Goal: Task Accomplishment & Management: Use online tool/utility

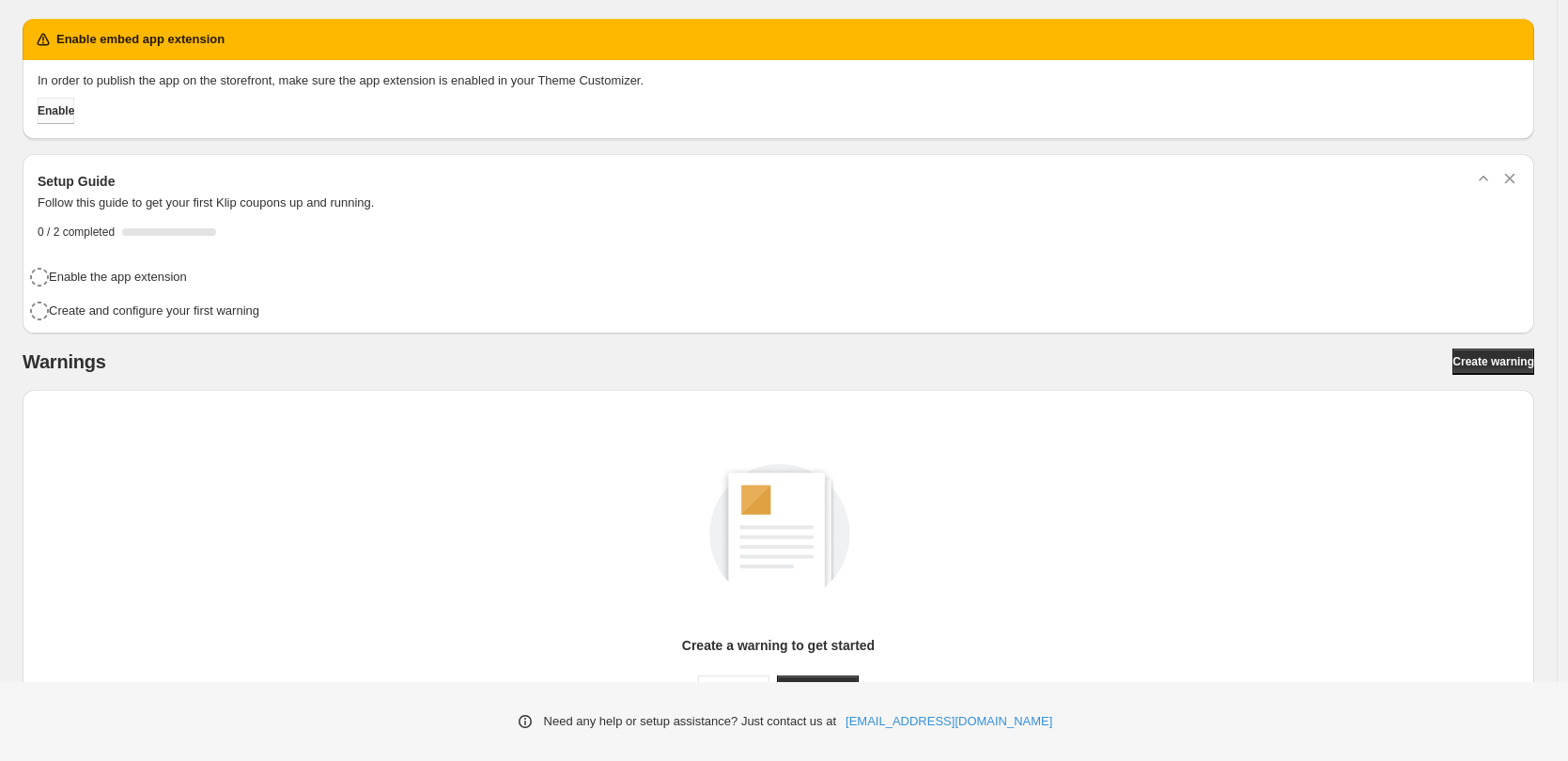
click at [74, 109] on span "Enable" at bounding box center [56, 111] width 37 height 15
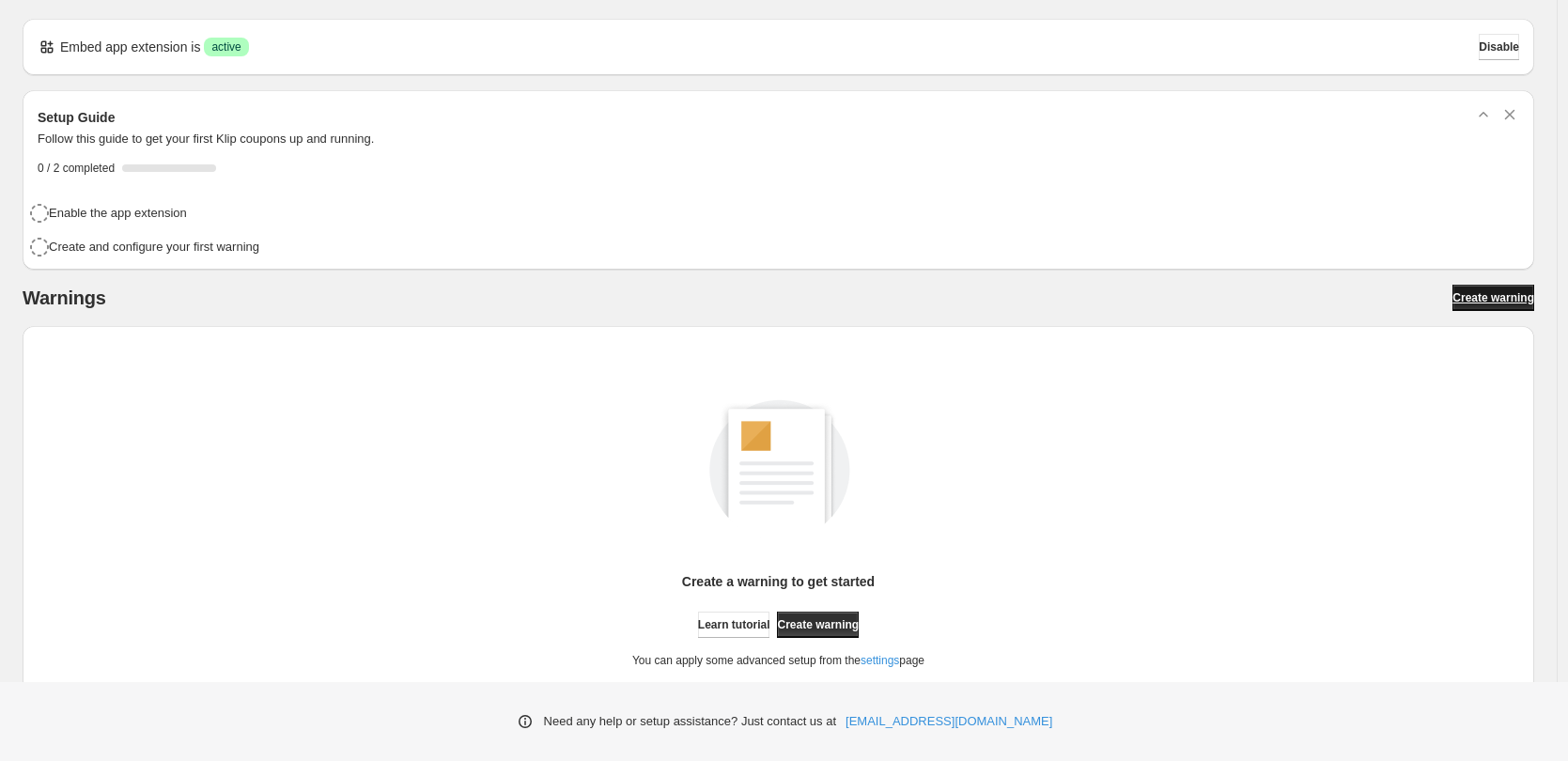
click at [1522, 294] on span "Create warning" at bounding box center [1493, 298] width 82 height 15
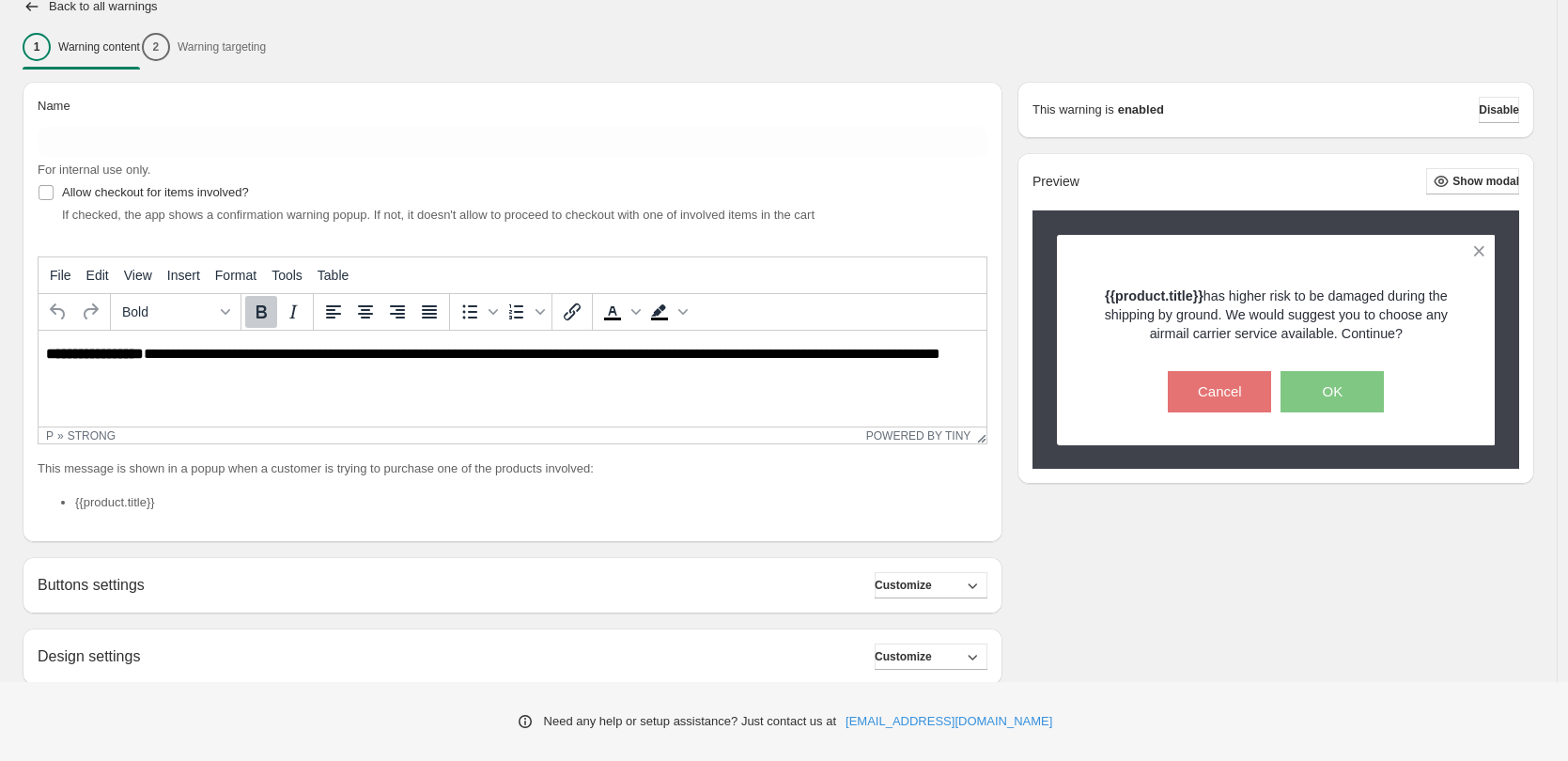
scroll to position [117, 0]
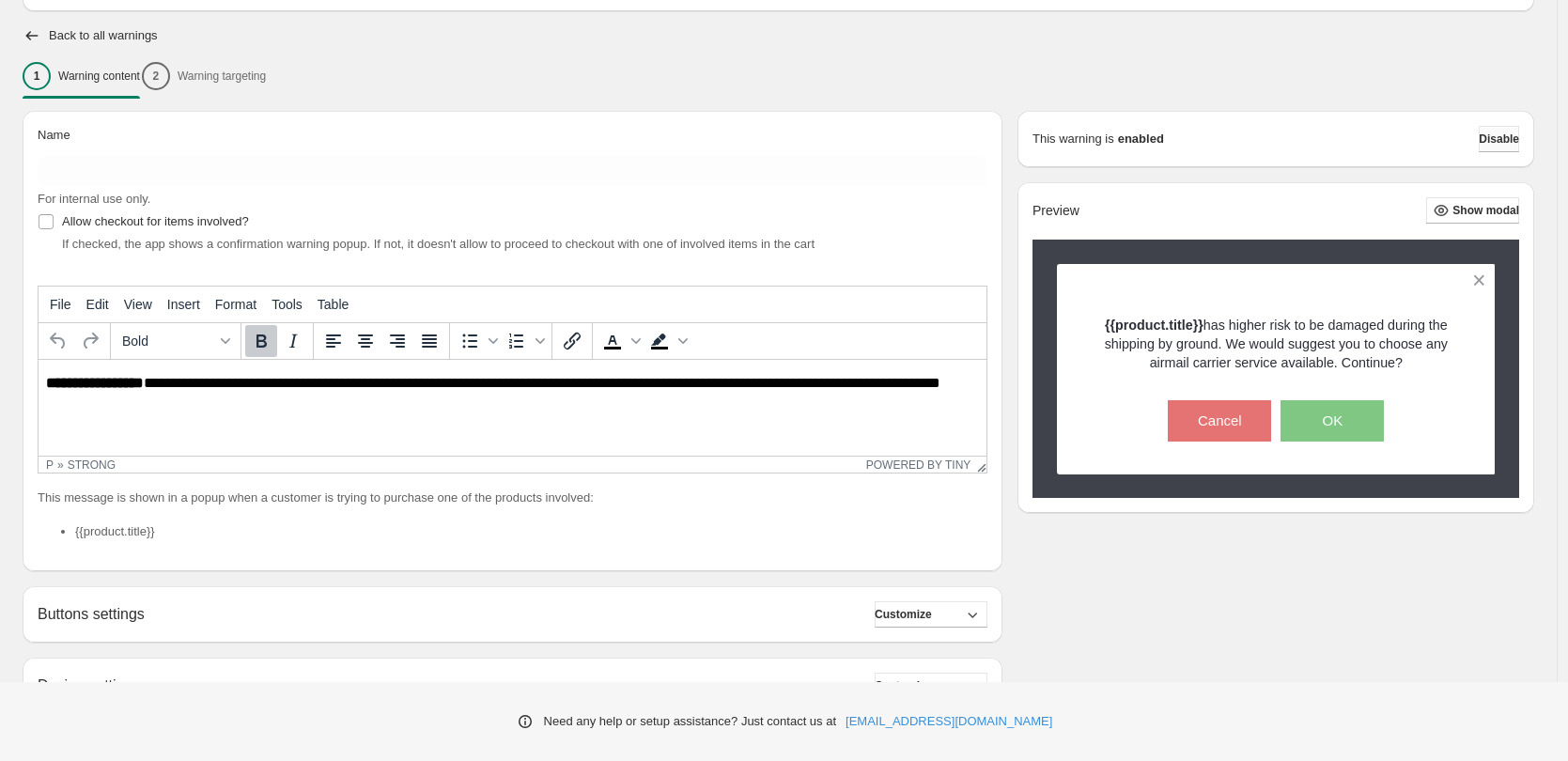
click at [1479, 145] on button "Disable" at bounding box center [1499, 138] width 41 height 26
click at [601, 399] on p "**********" at bounding box center [518, 391] width 943 height 34
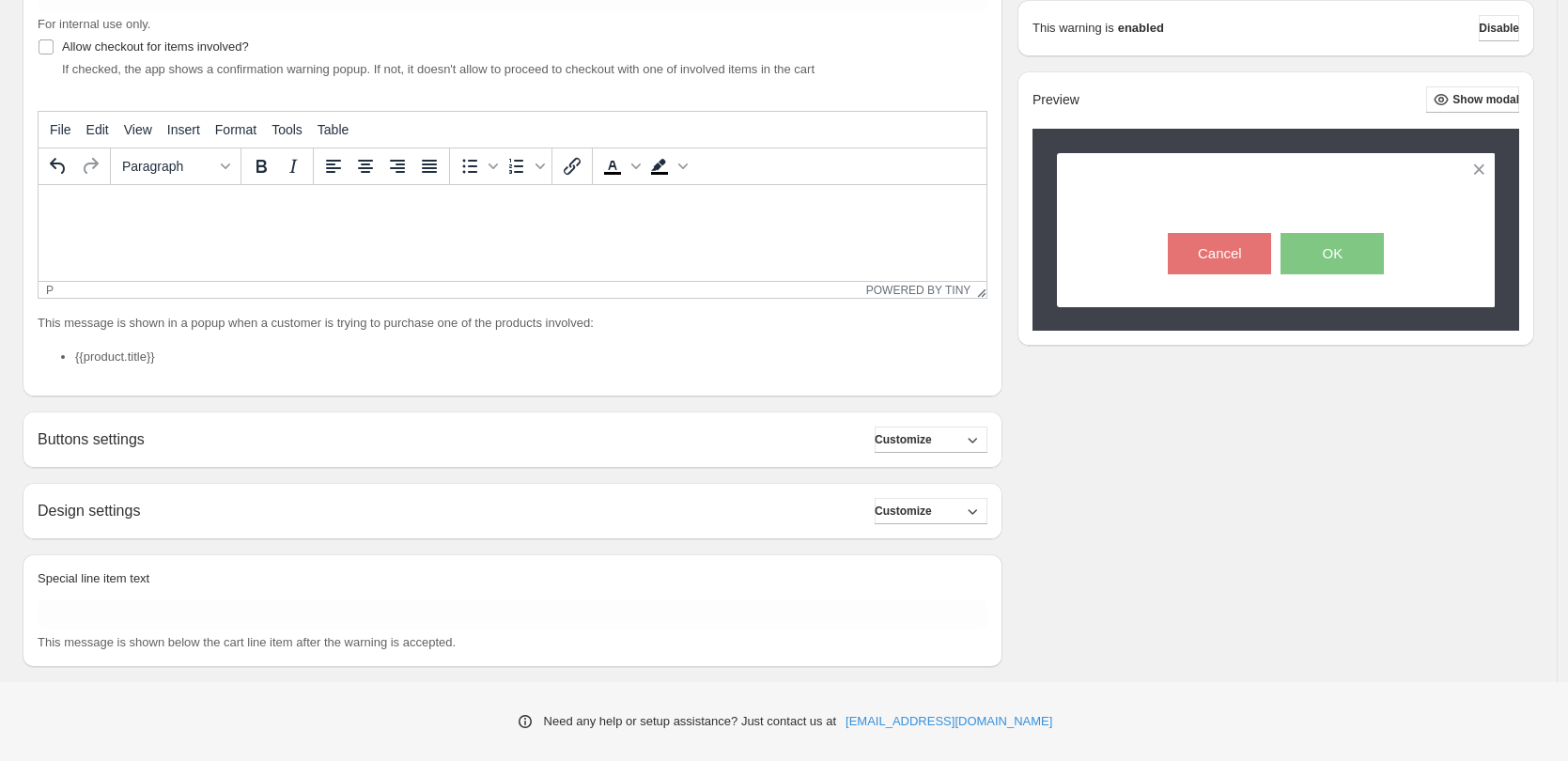
scroll to position [319, 0]
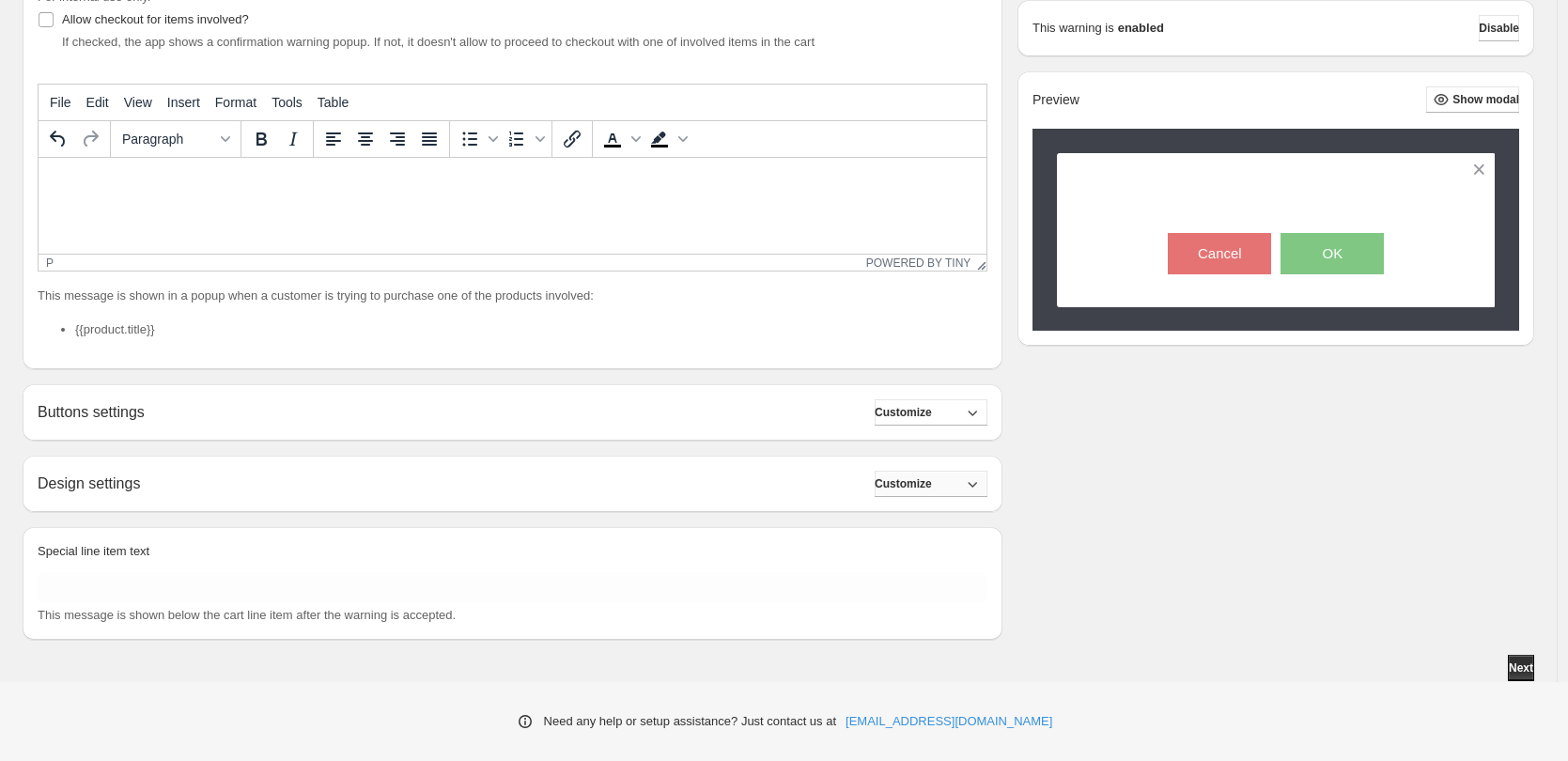
click at [912, 481] on span "Customize" at bounding box center [903, 484] width 57 height 15
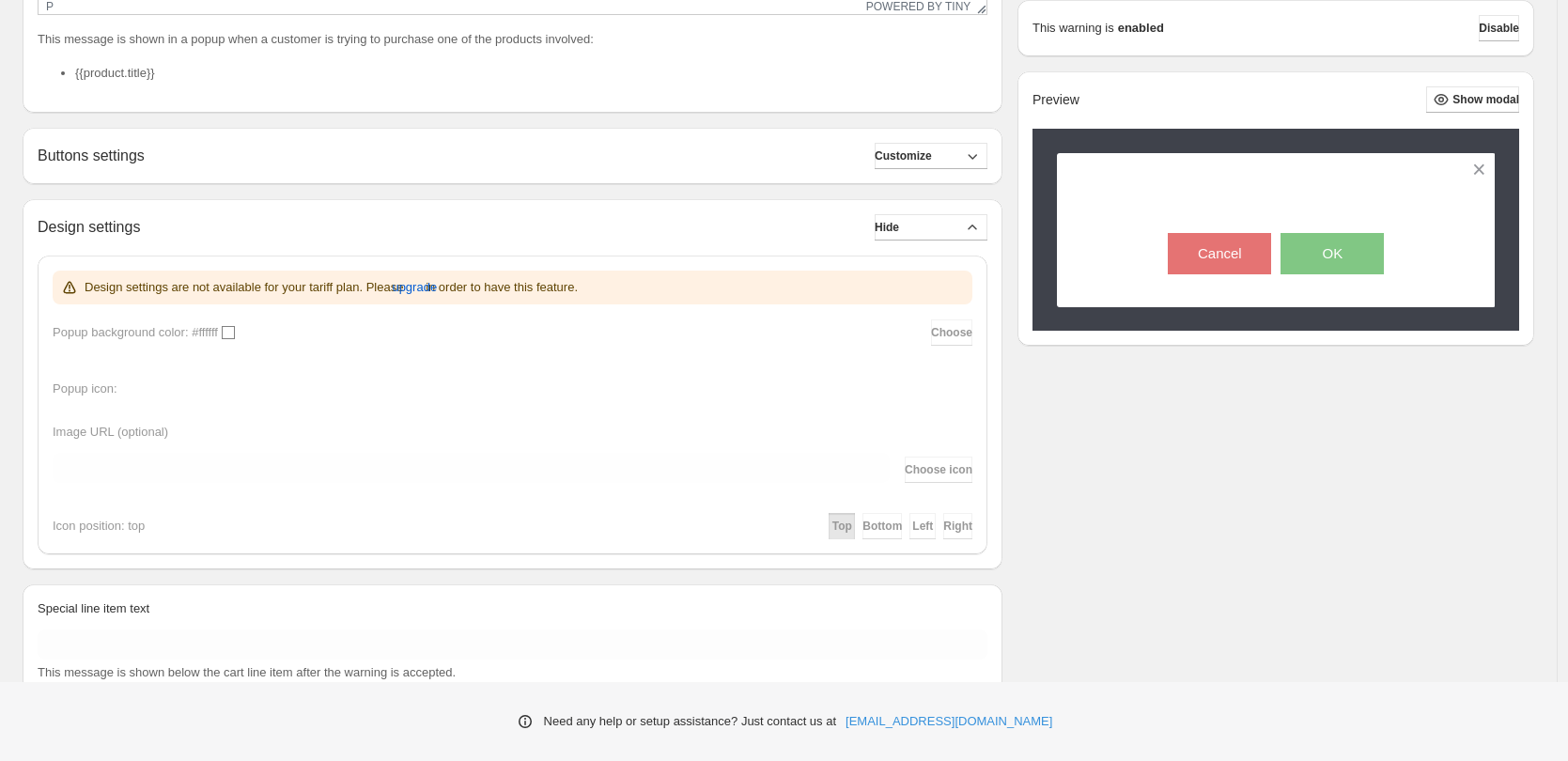
scroll to position [581, 0]
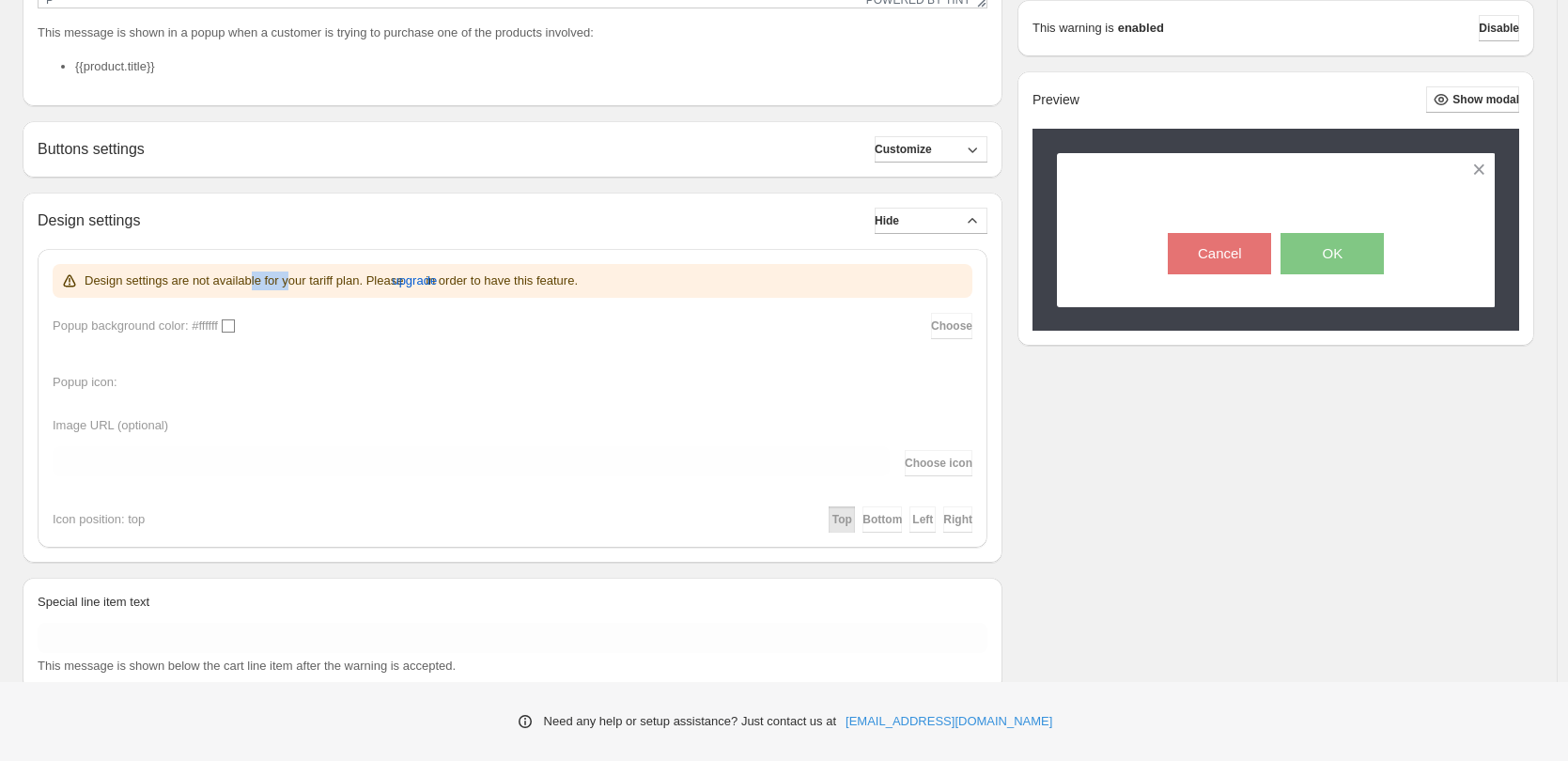
drag, startPoint x: 262, startPoint y: 285, endPoint x: 302, endPoint y: 283, distance: 40.0
click at [302, 283] on p "Design settings are not available for your tariff plan. Please upgrade in order…" at bounding box center [331, 280] width 493 height 18
click at [977, 223] on icon "button" at bounding box center [971, 220] width 18 height 18
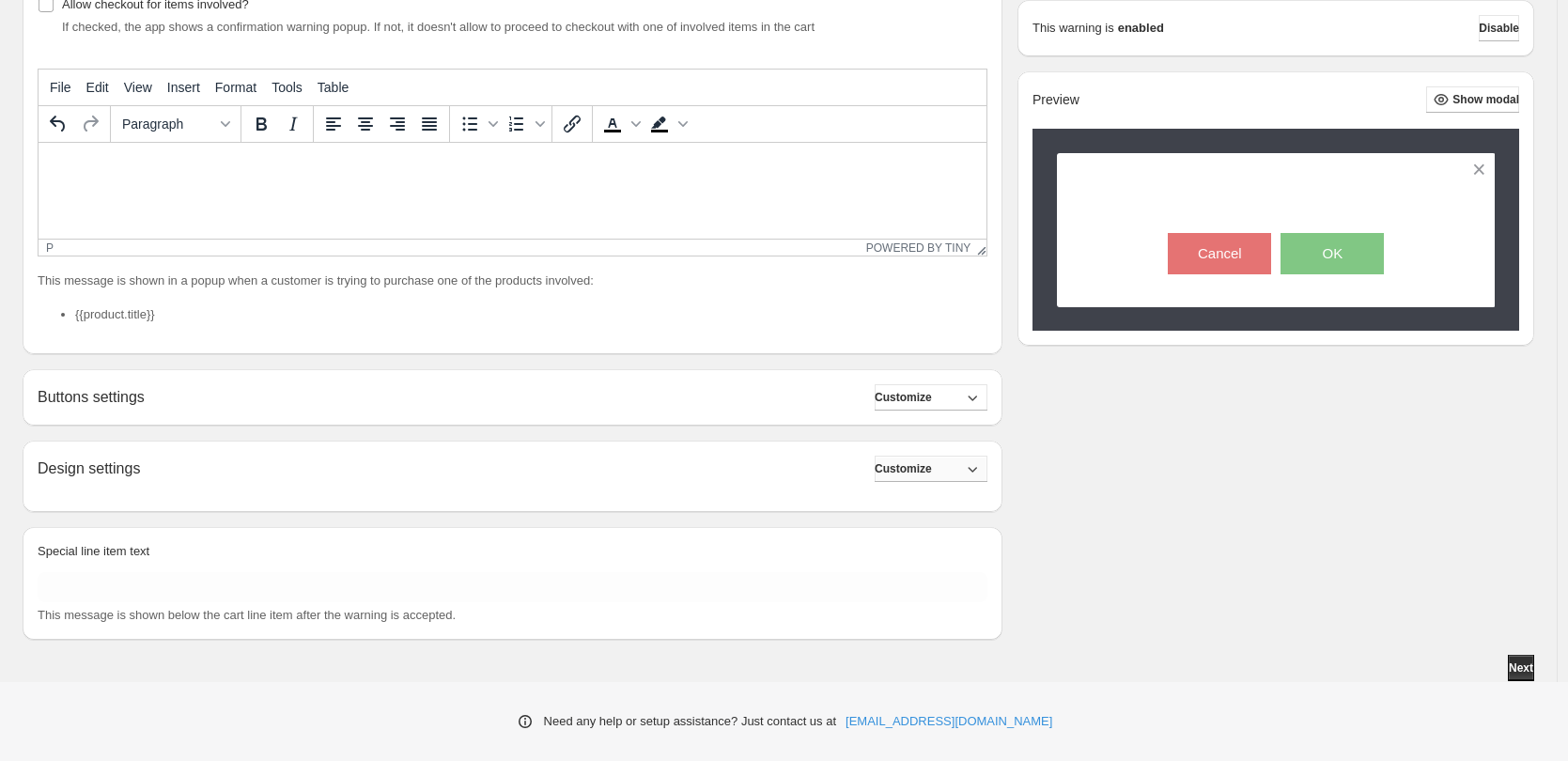
scroll to position [319, 0]
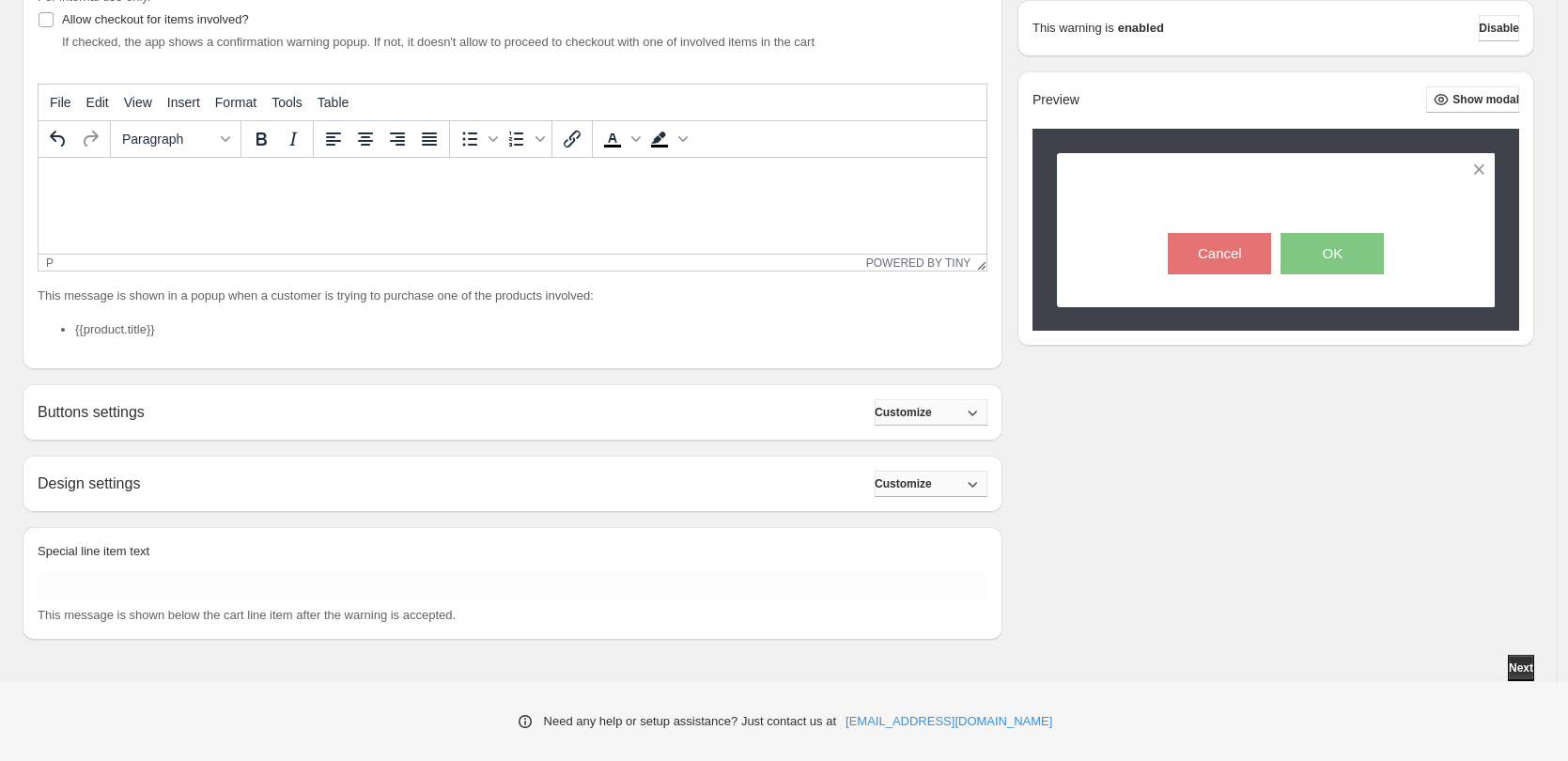
click at [908, 405] on span "Customize" at bounding box center [903, 412] width 57 height 15
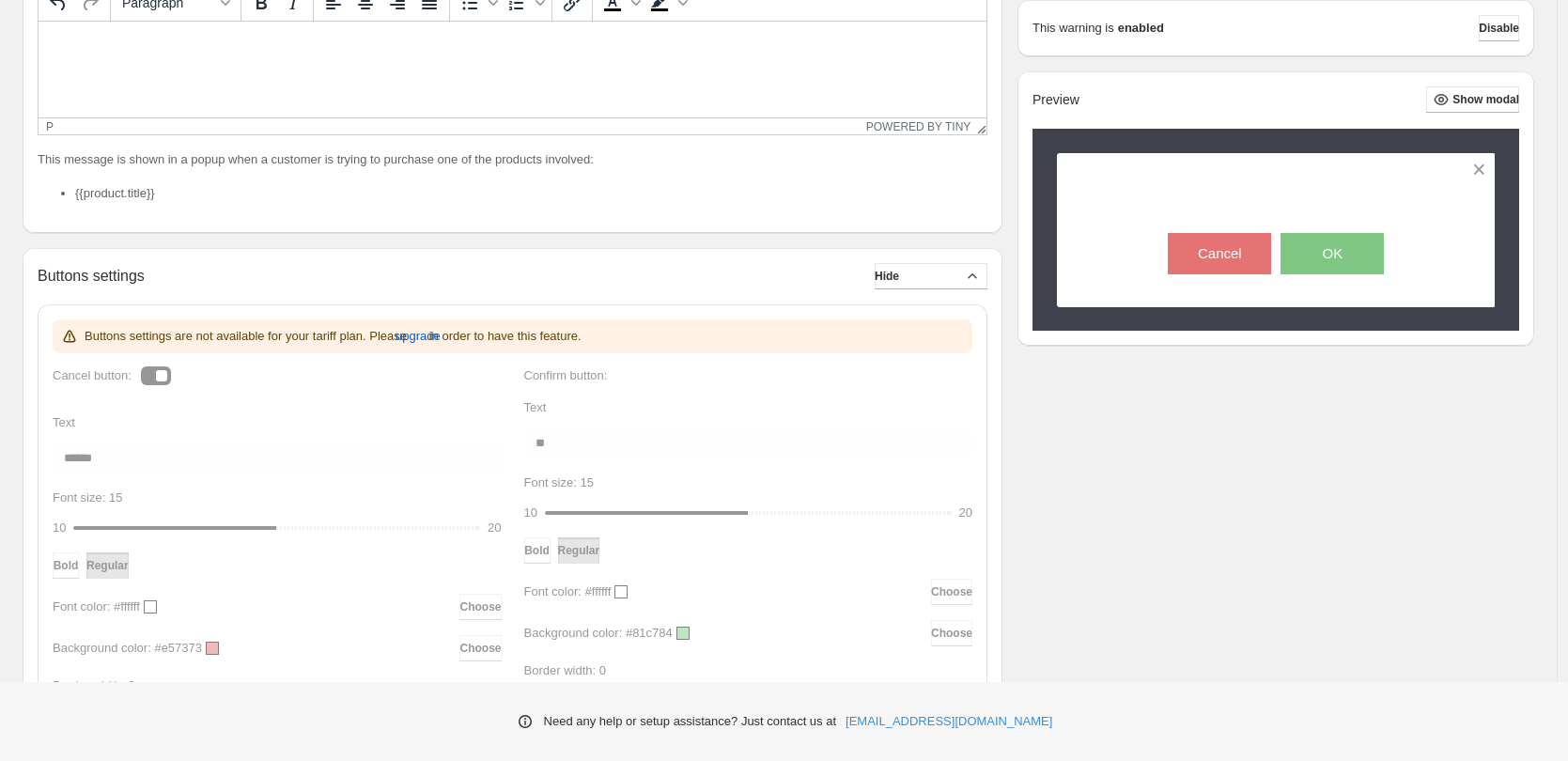
scroll to position [458, 0]
click at [955, 272] on button "Hide" at bounding box center [931, 273] width 113 height 26
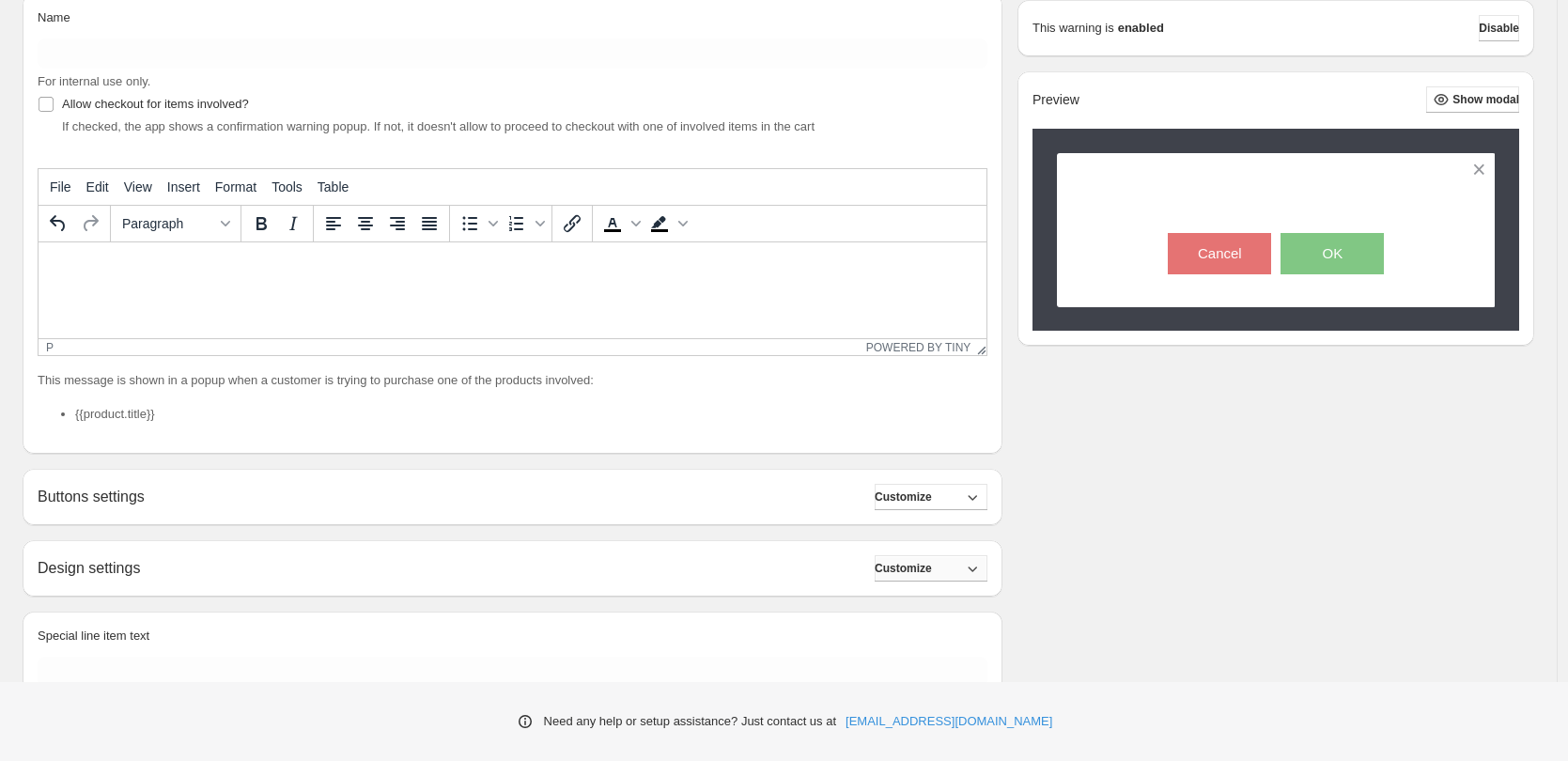
scroll to position [202, 0]
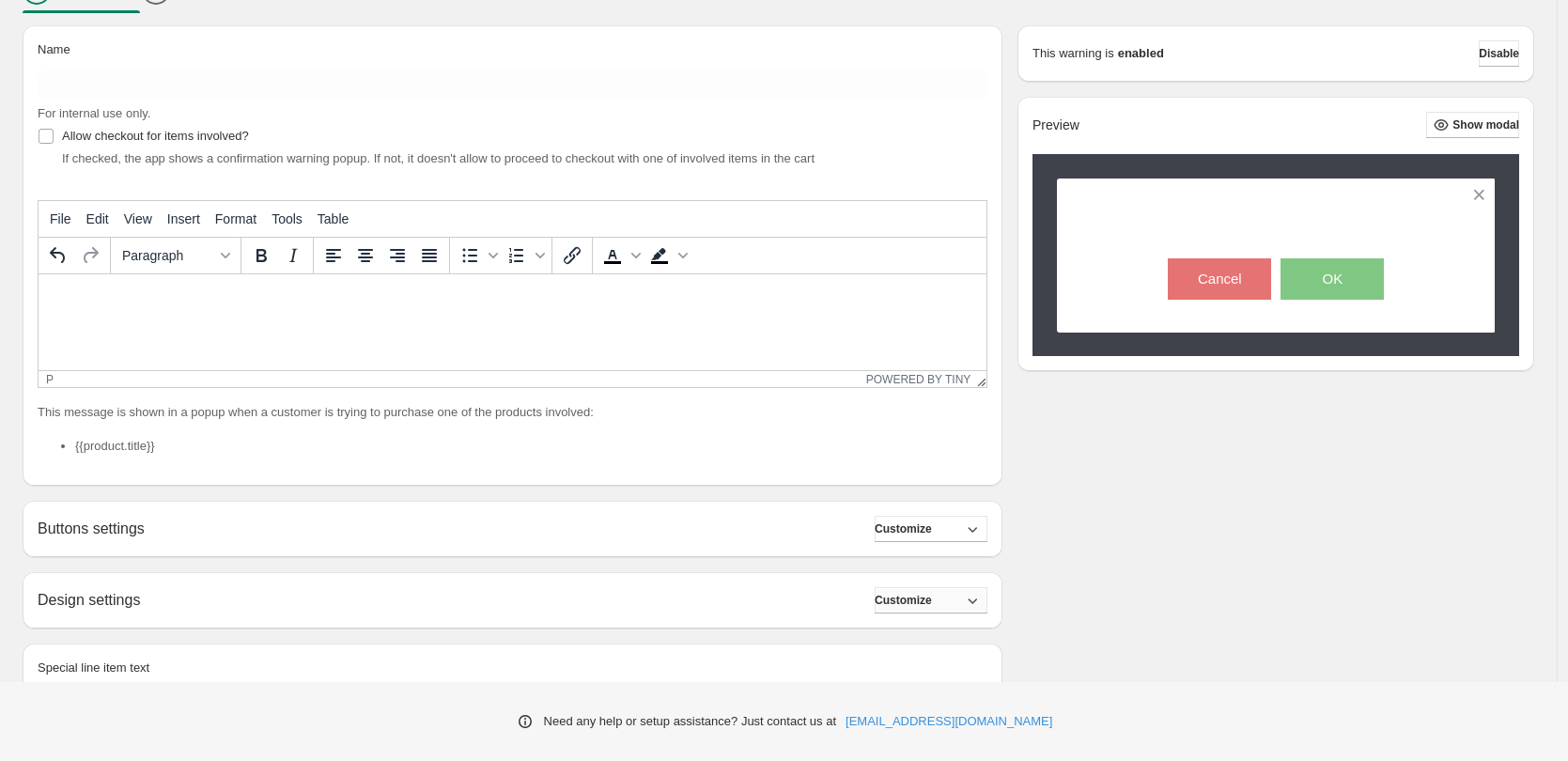
drag, startPoint x: 236, startPoint y: 405, endPoint x: 278, endPoint y: 406, distance: 42.0
click at [275, 406] on p "This message is shown in a popup when a customer is trying to purchase one of t…" at bounding box center [513, 411] width 950 height 18
drag, startPoint x: 295, startPoint y: 407, endPoint x: 318, endPoint y: 407, distance: 23.0
click at [298, 407] on p "This message is shown in a popup when a customer is trying to purchase one of t…" at bounding box center [513, 411] width 950 height 18
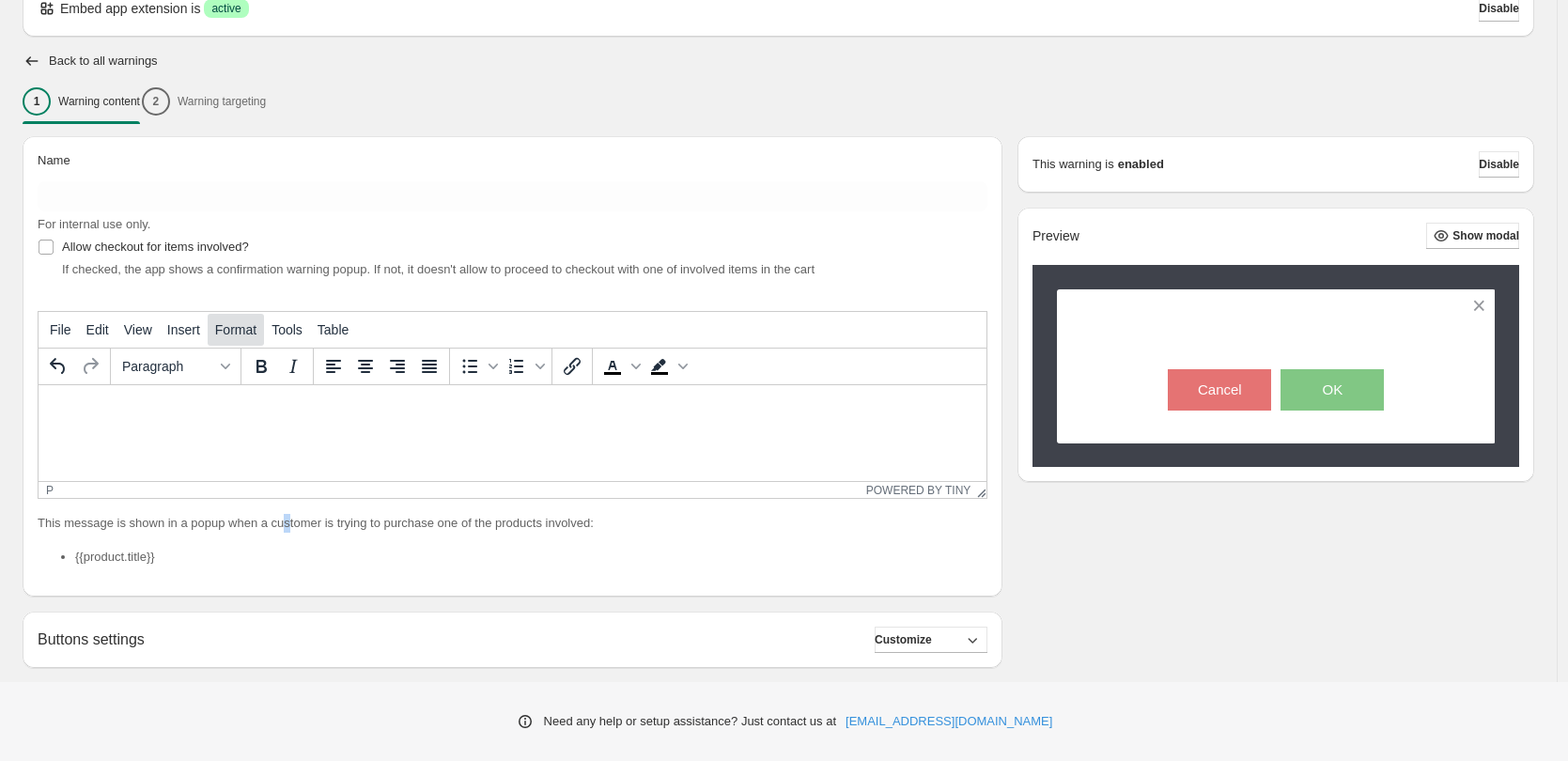
scroll to position [67, 0]
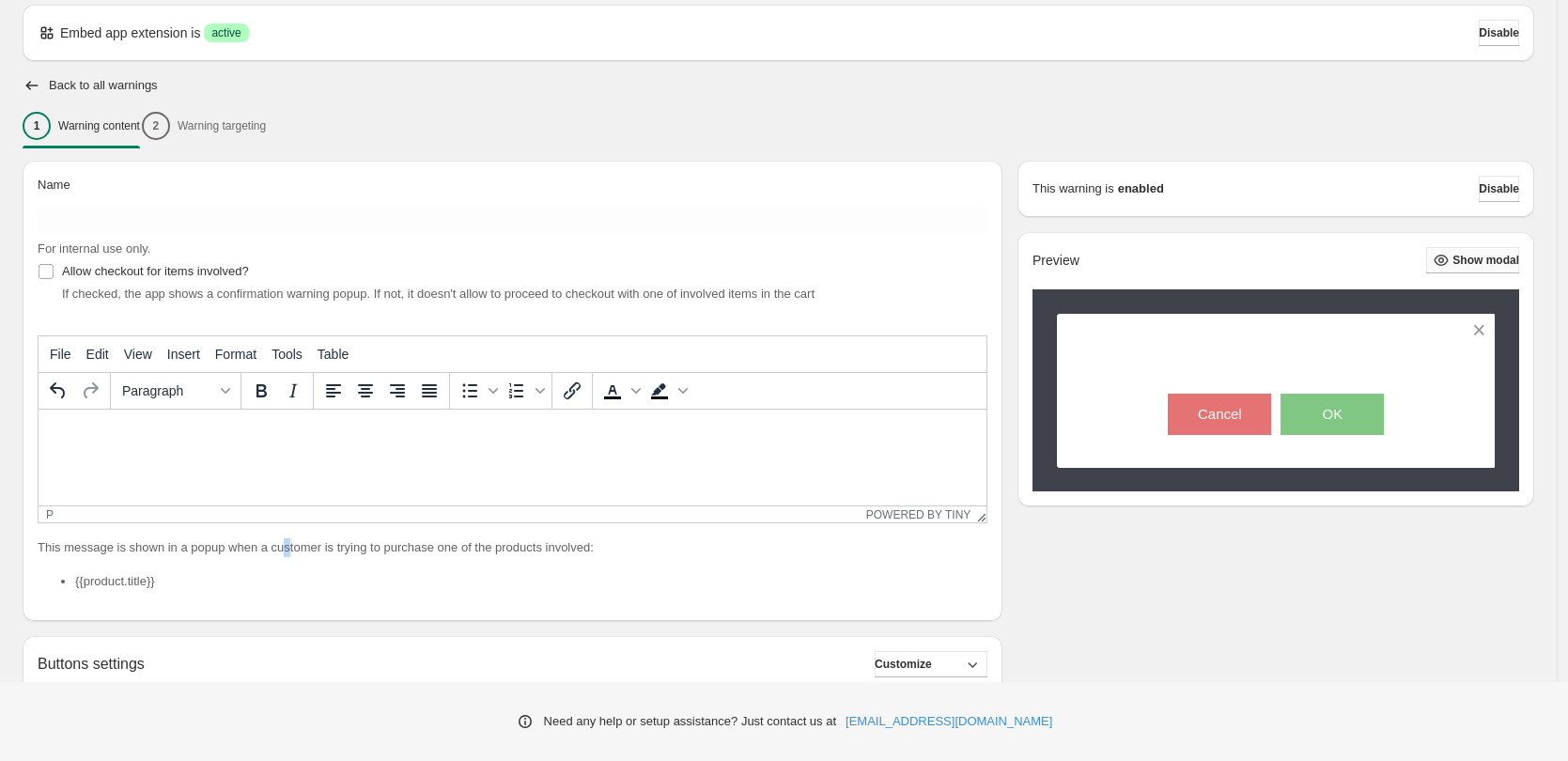
click at [1467, 249] on button "Show modal" at bounding box center [1472, 260] width 93 height 26
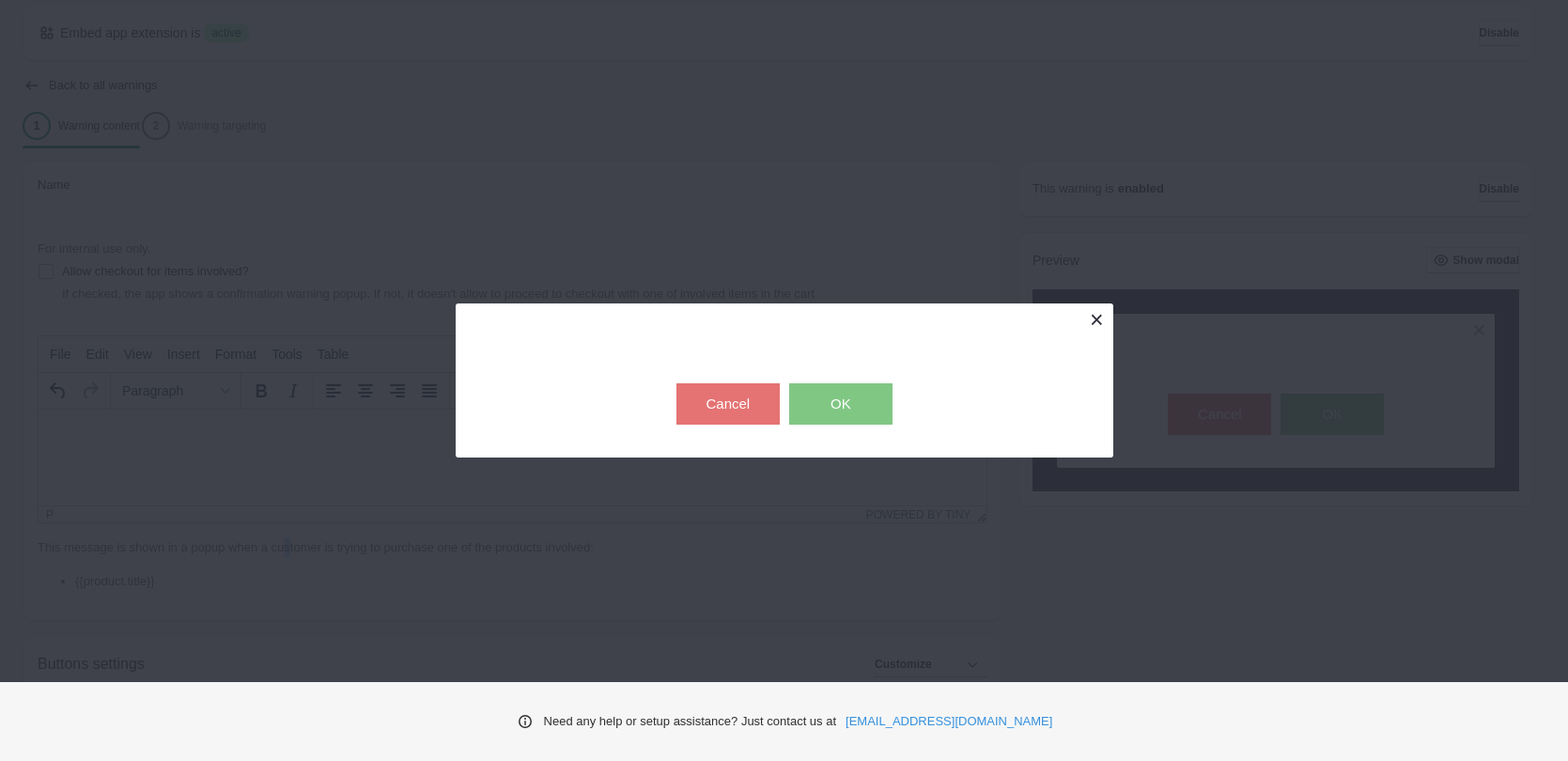
click at [1098, 322] on button at bounding box center [1097, 320] width 33 height 33
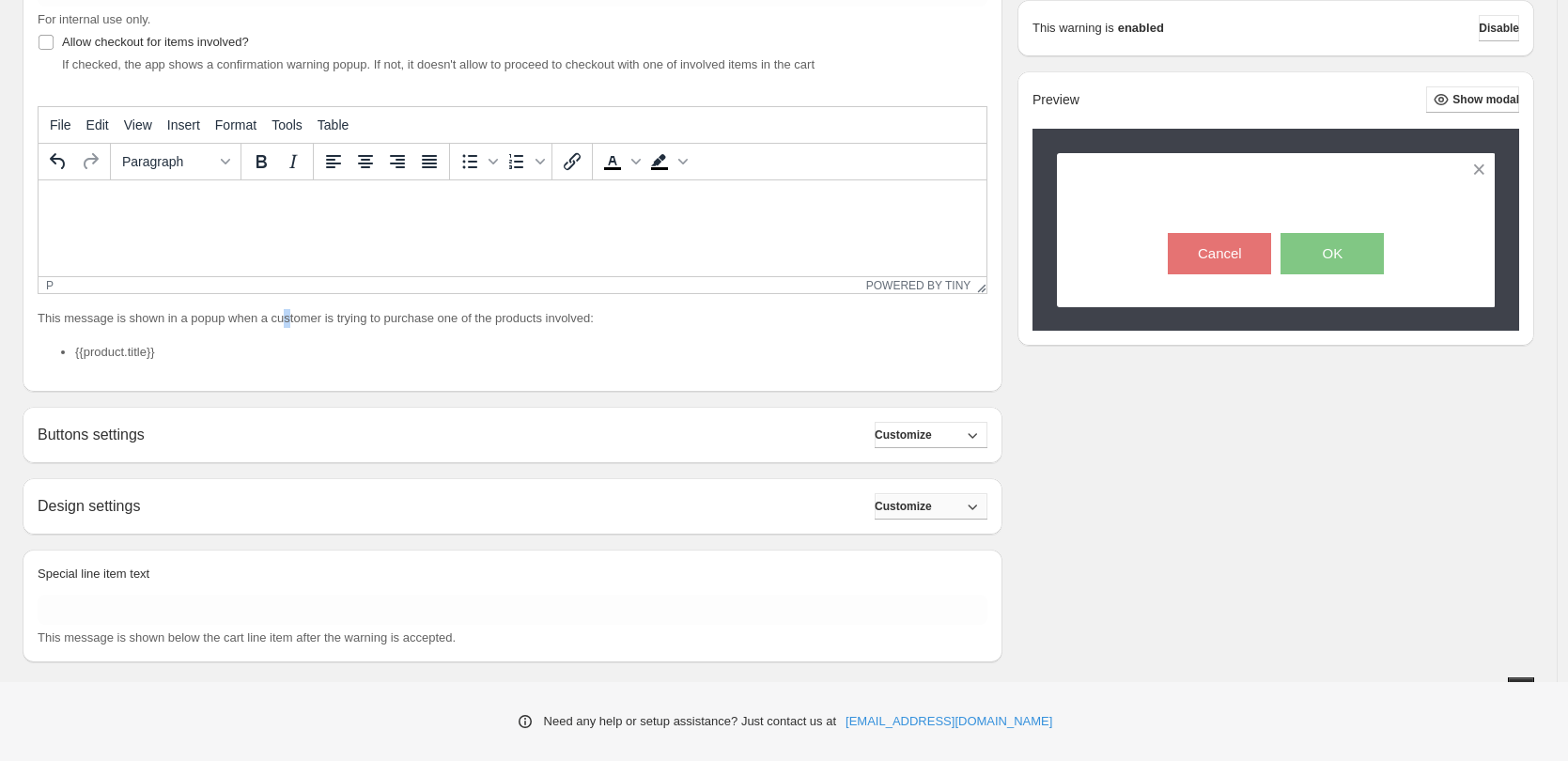
scroll to position [319, 0]
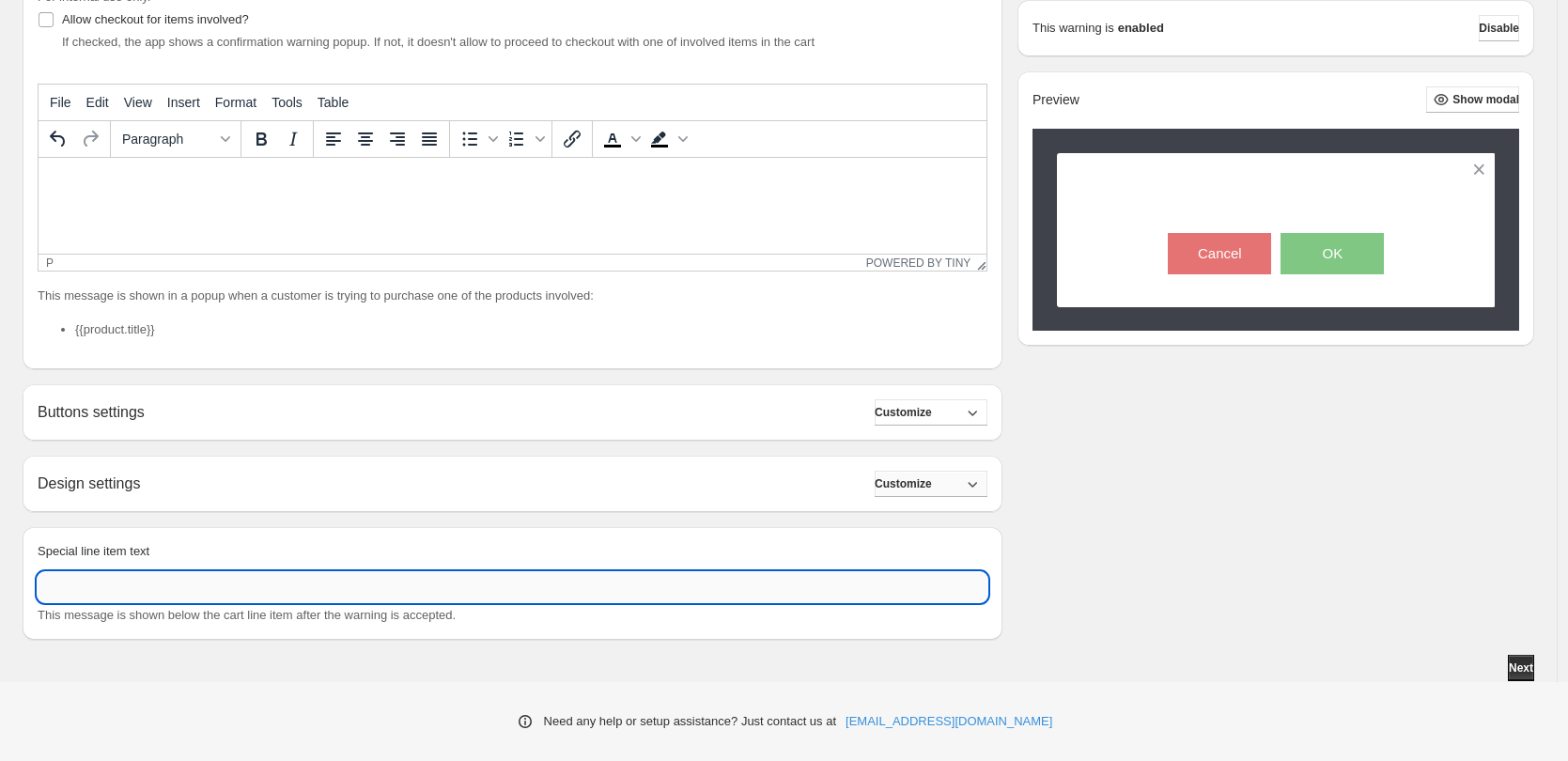
click at [251, 576] on input "Special line item text" at bounding box center [513, 587] width 950 height 30
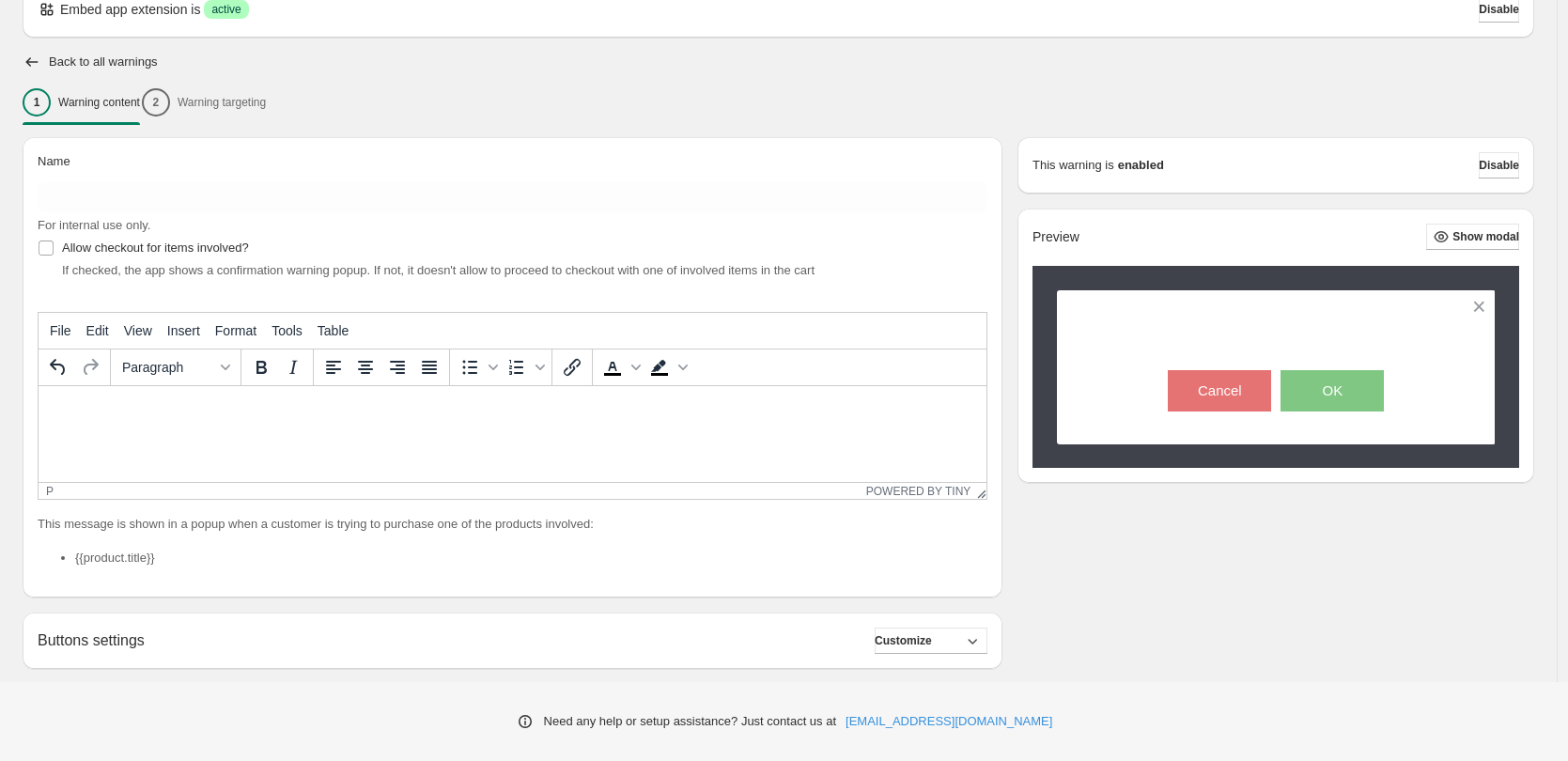
scroll to position [78, 0]
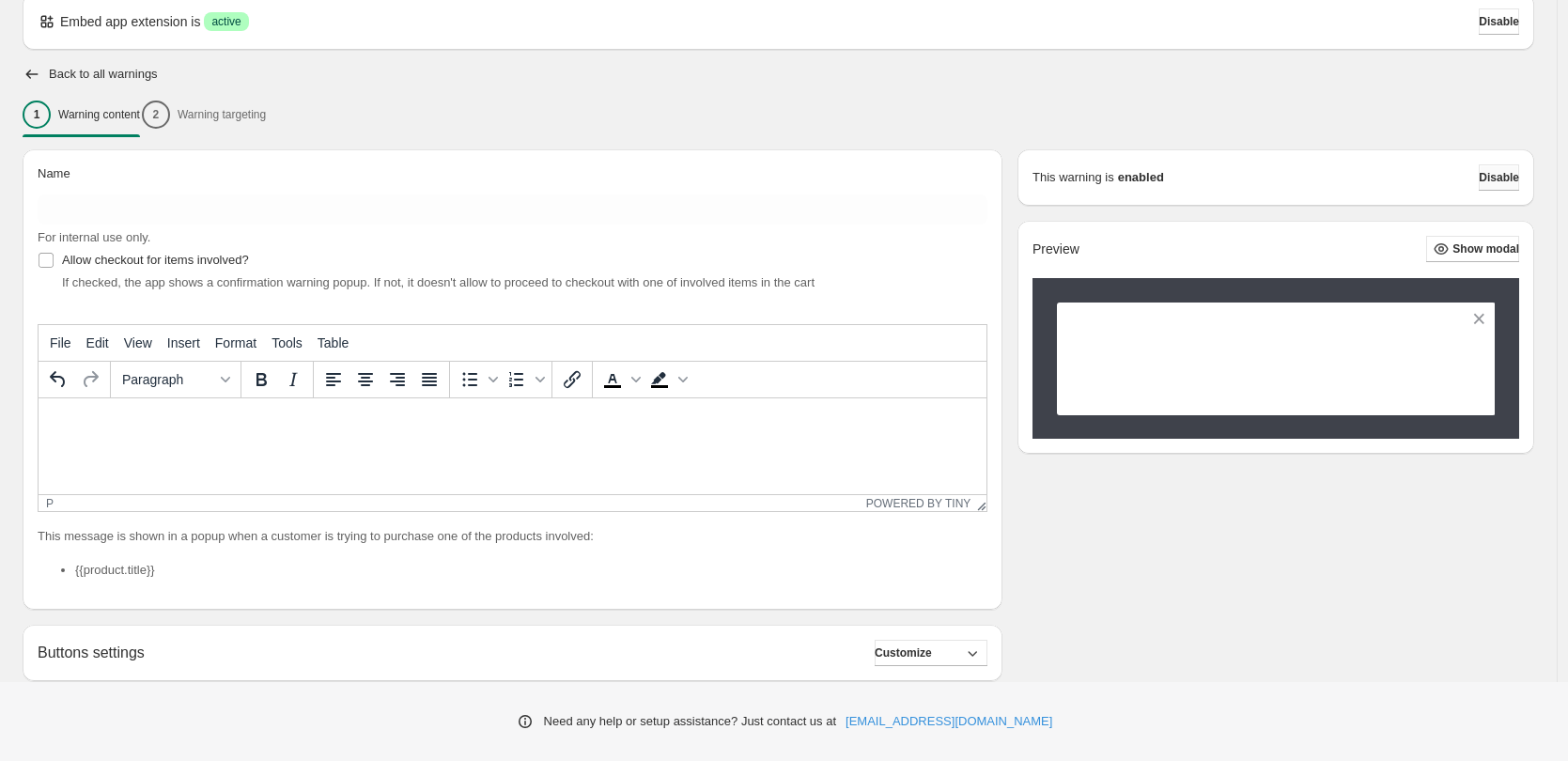
click at [1520, 178] on button "Disable" at bounding box center [1499, 177] width 41 height 26
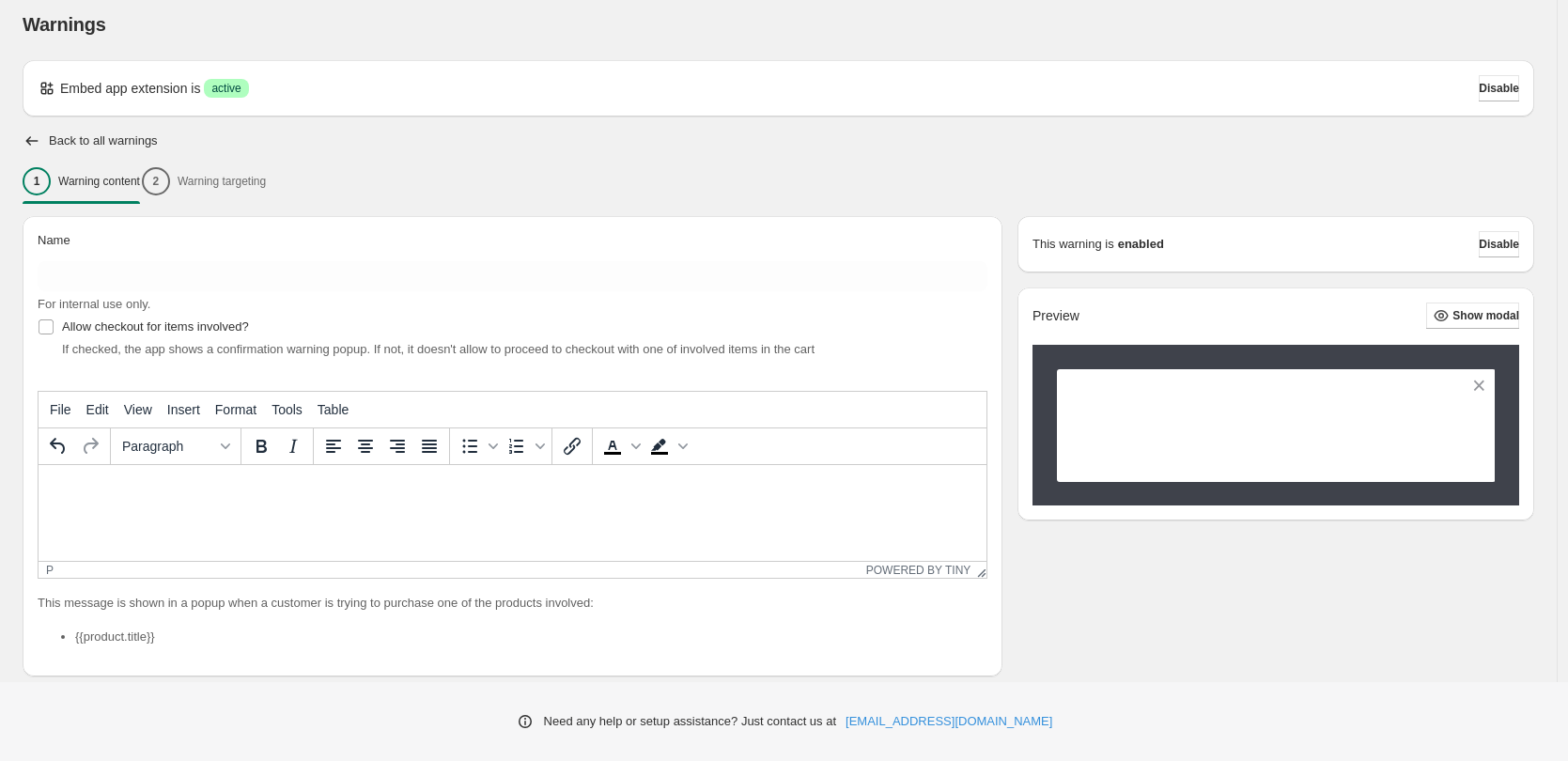
scroll to position [0, 0]
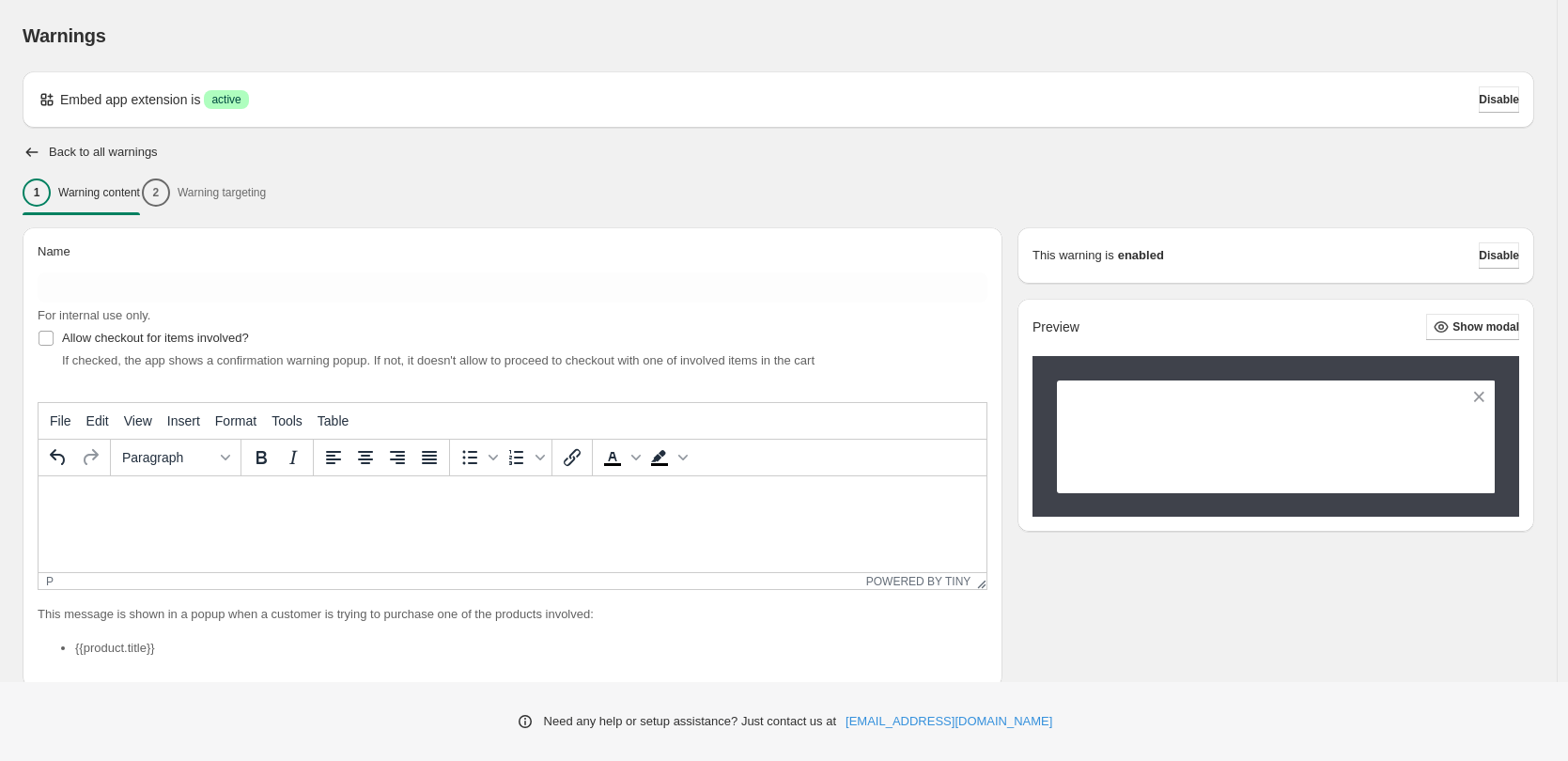
click at [260, 198] on div "1 Warning content 2 Warning targeting" at bounding box center [778, 192] width 1512 height 40
click at [206, 194] on div "1 Warning content 2 Warning targeting" at bounding box center [778, 192] width 1512 height 40
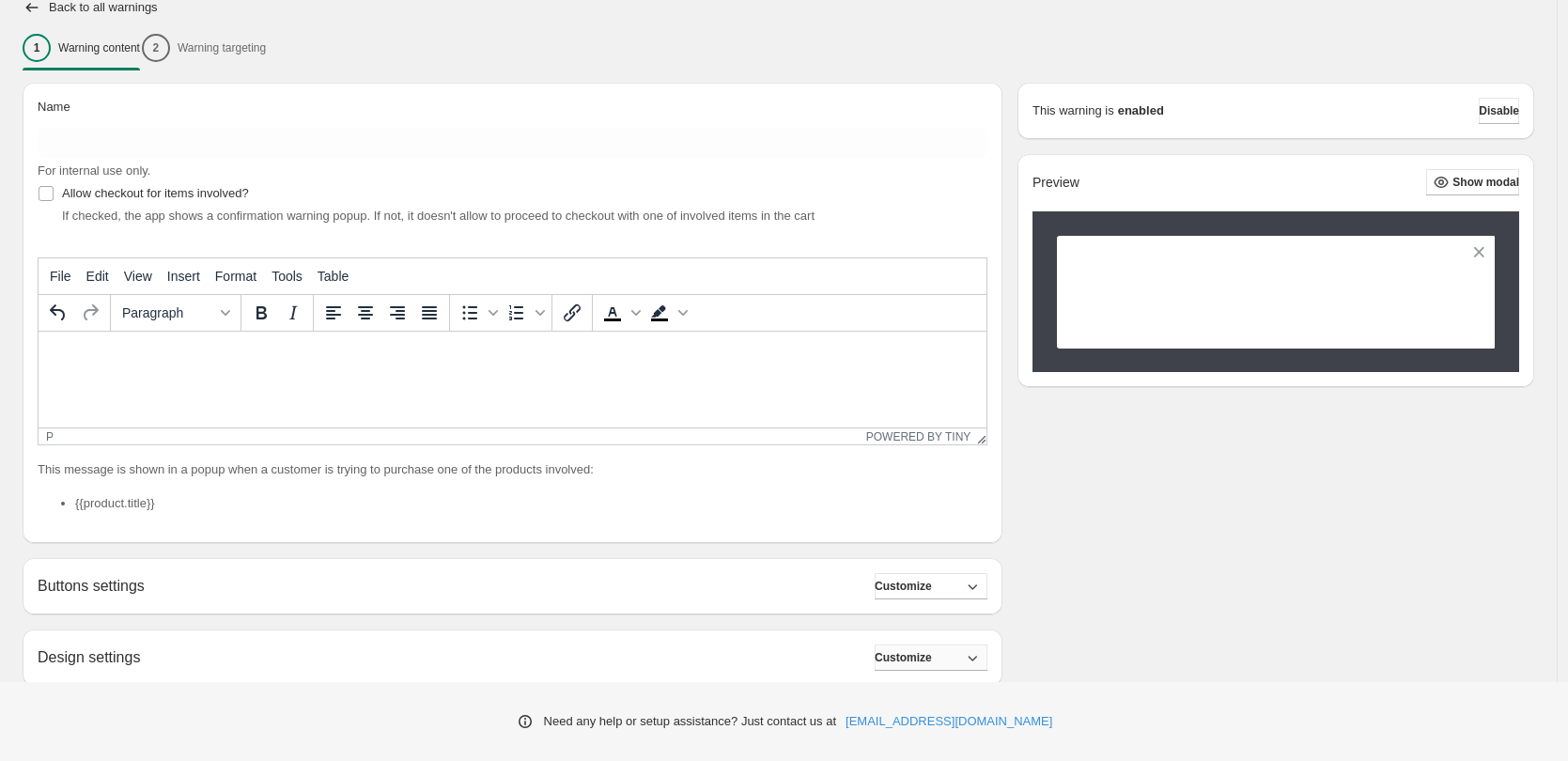
scroll to position [147, 0]
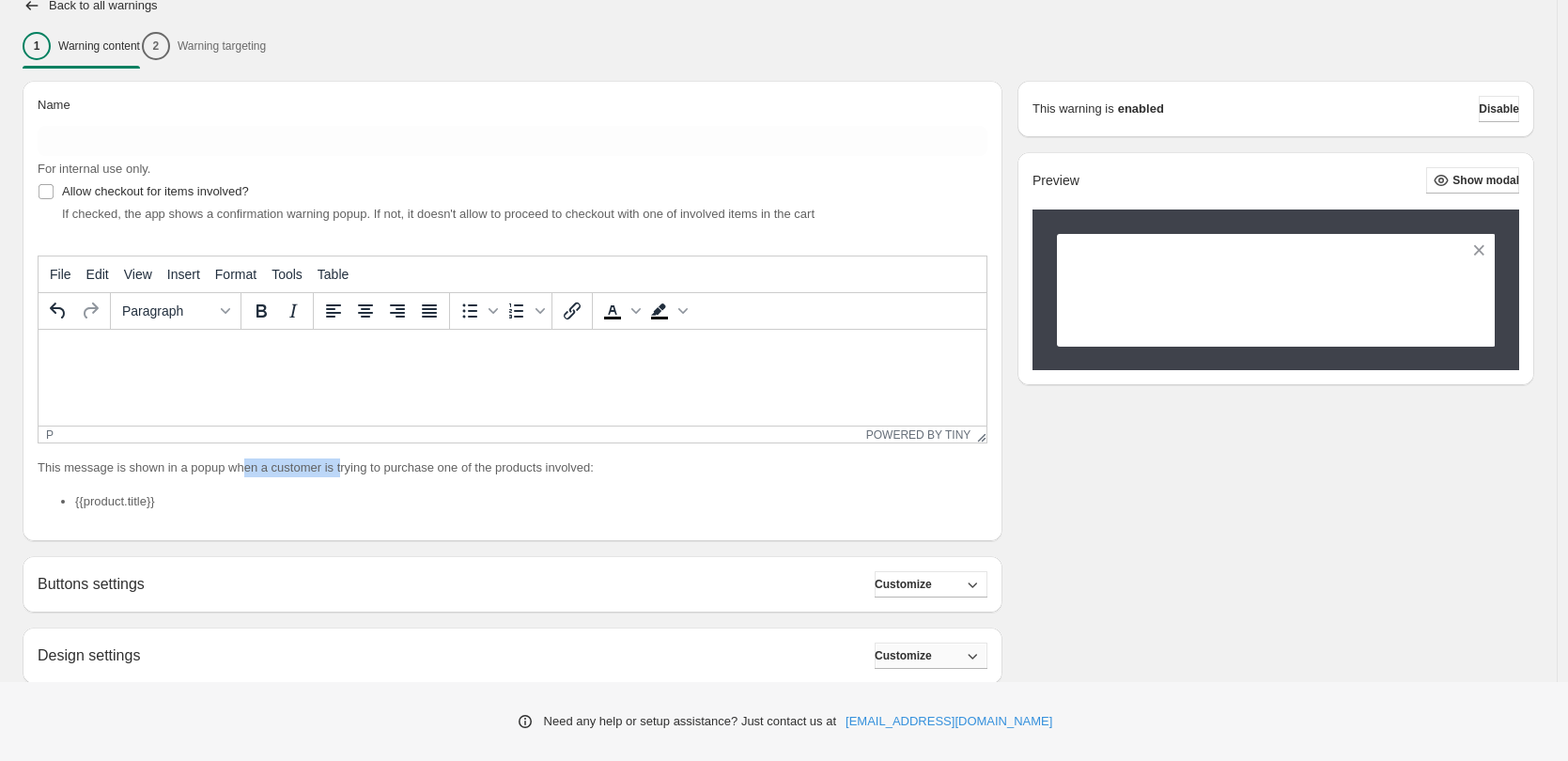
drag, startPoint x: 252, startPoint y: 465, endPoint x: 356, endPoint y: 465, distance: 104.0
click at [356, 465] on p "This message is shown in a popup when a customer is trying to purchase one of t…" at bounding box center [513, 467] width 950 height 18
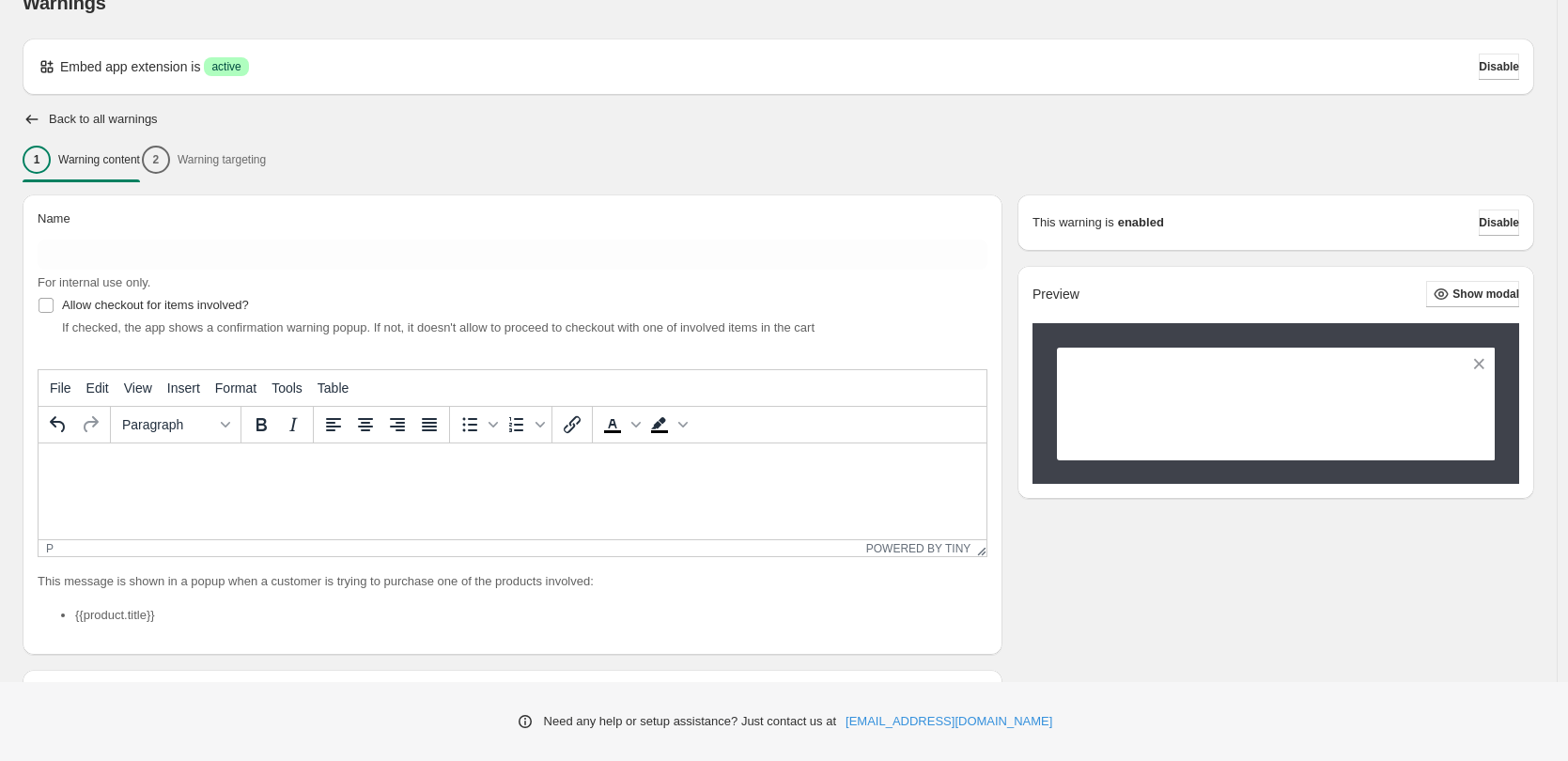
scroll to position [4, 0]
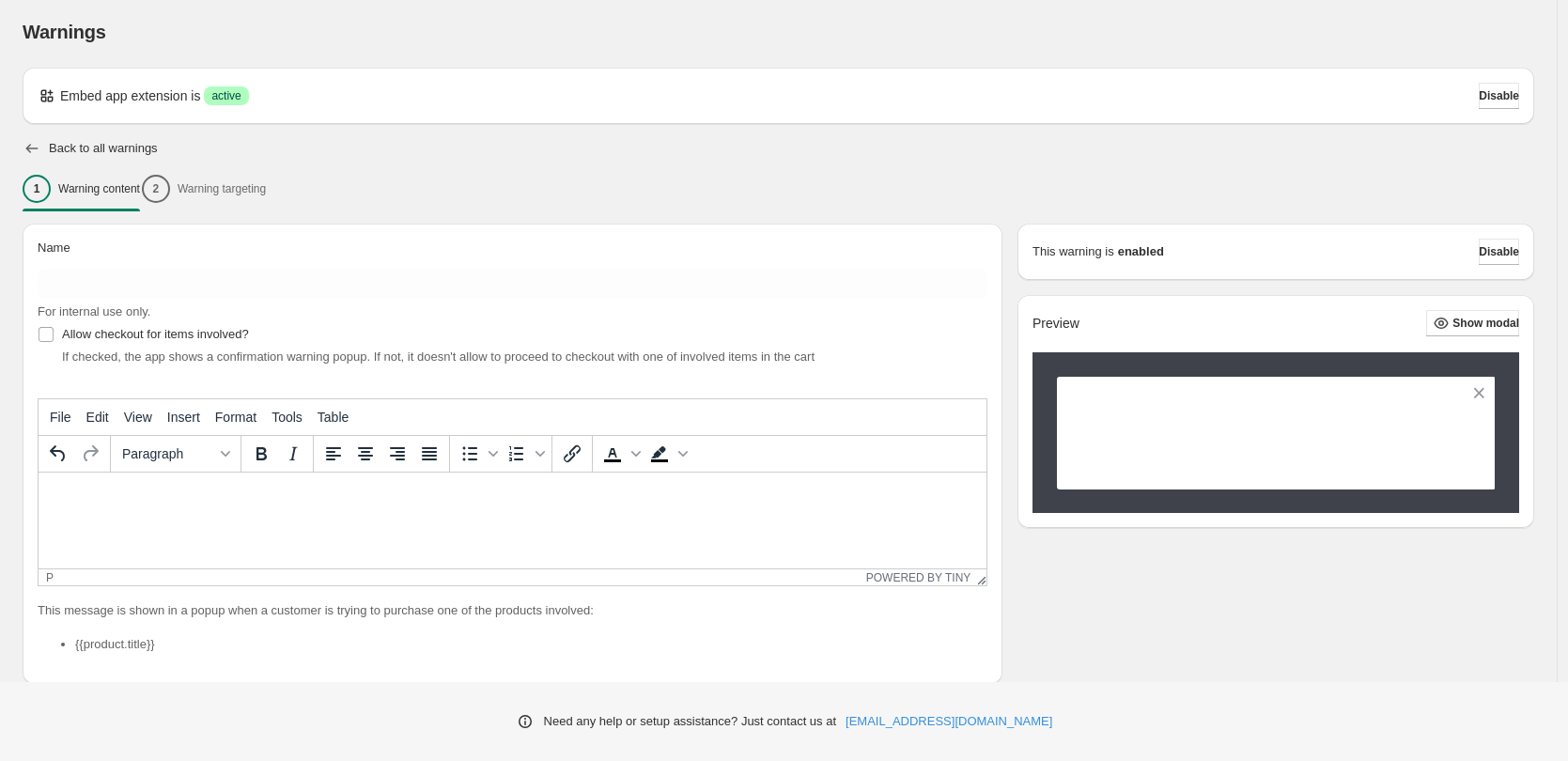
click at [38, 146] on icon "button" at bounding box center [31, 148] width 18 height 18
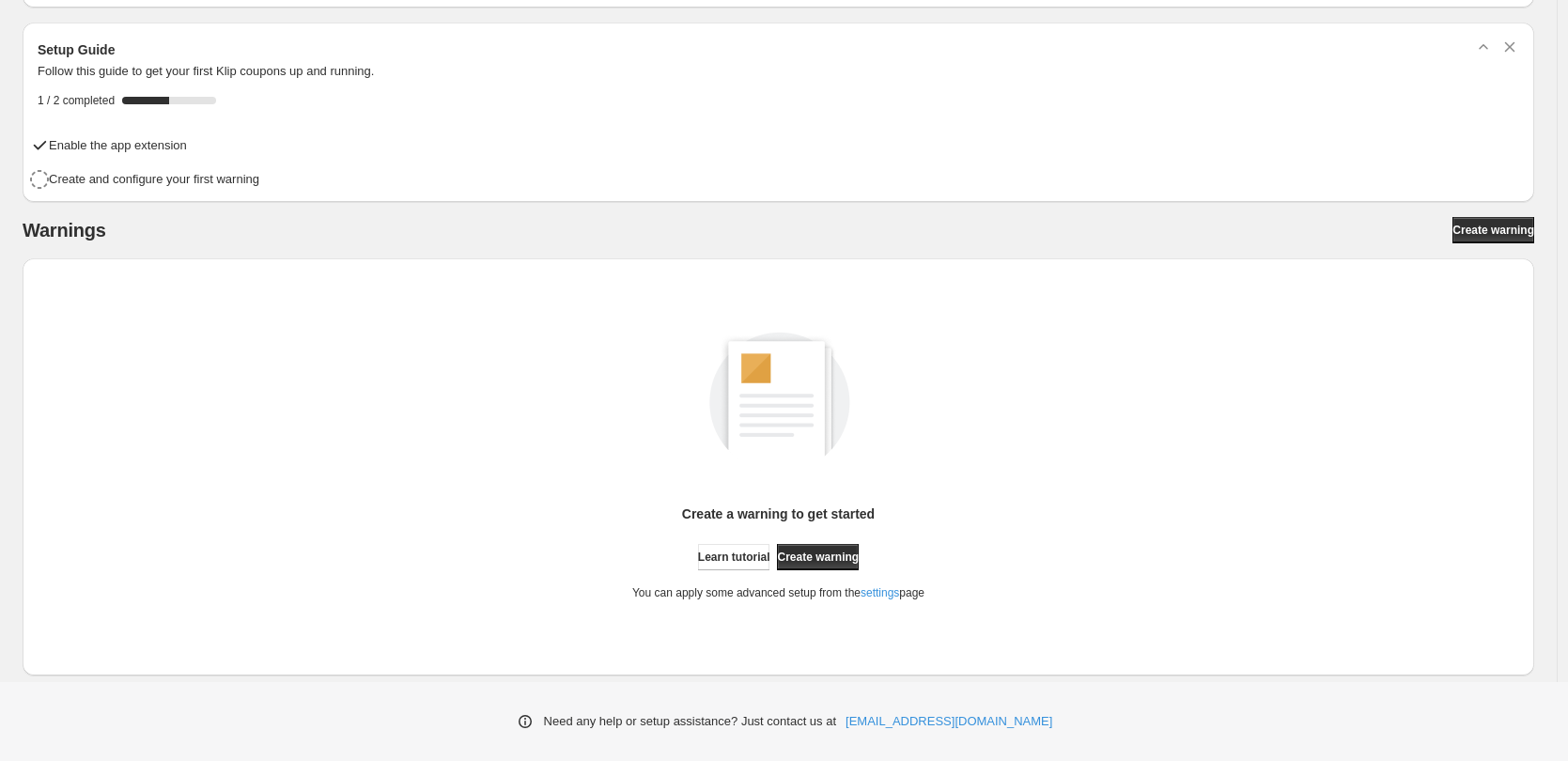
scroll to position [69, 0]
click at [750, 551] on span "Learn tutorial" at bounding box center [734, 556] width 72 height 15
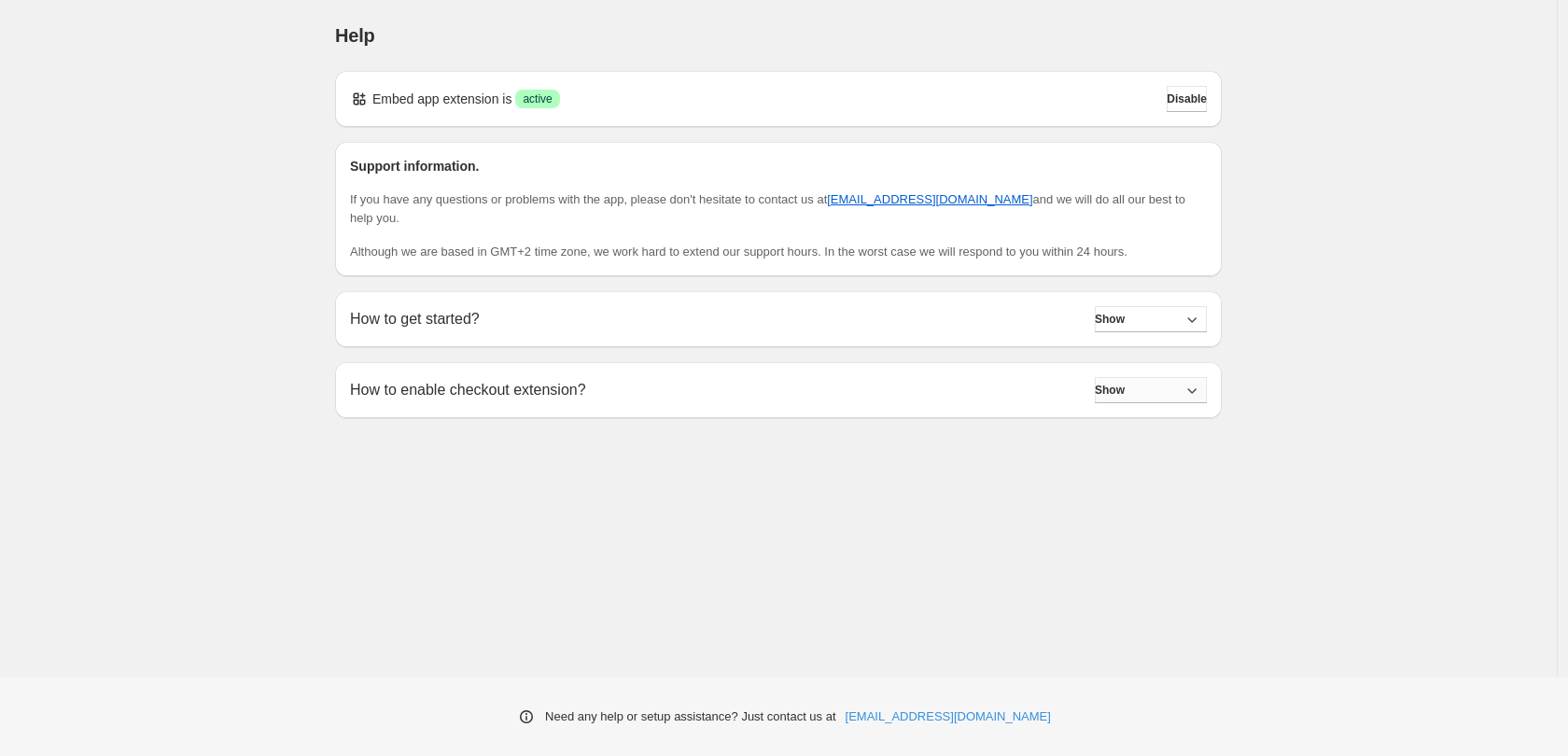
click at [1121, 402] on button "Show" at bounding box center [1150, 390] width 112 height 26
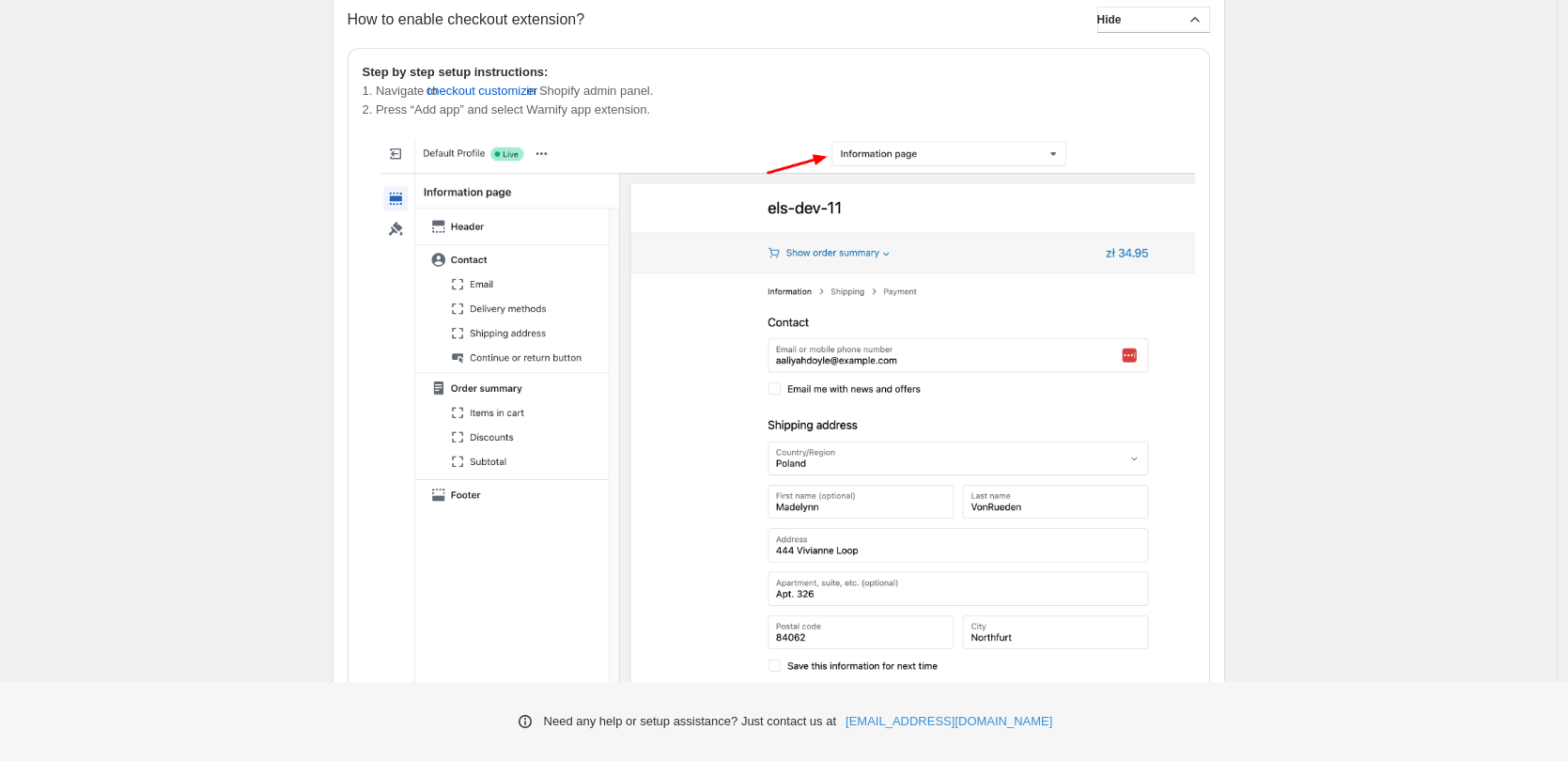
scroll to position [117, 0]
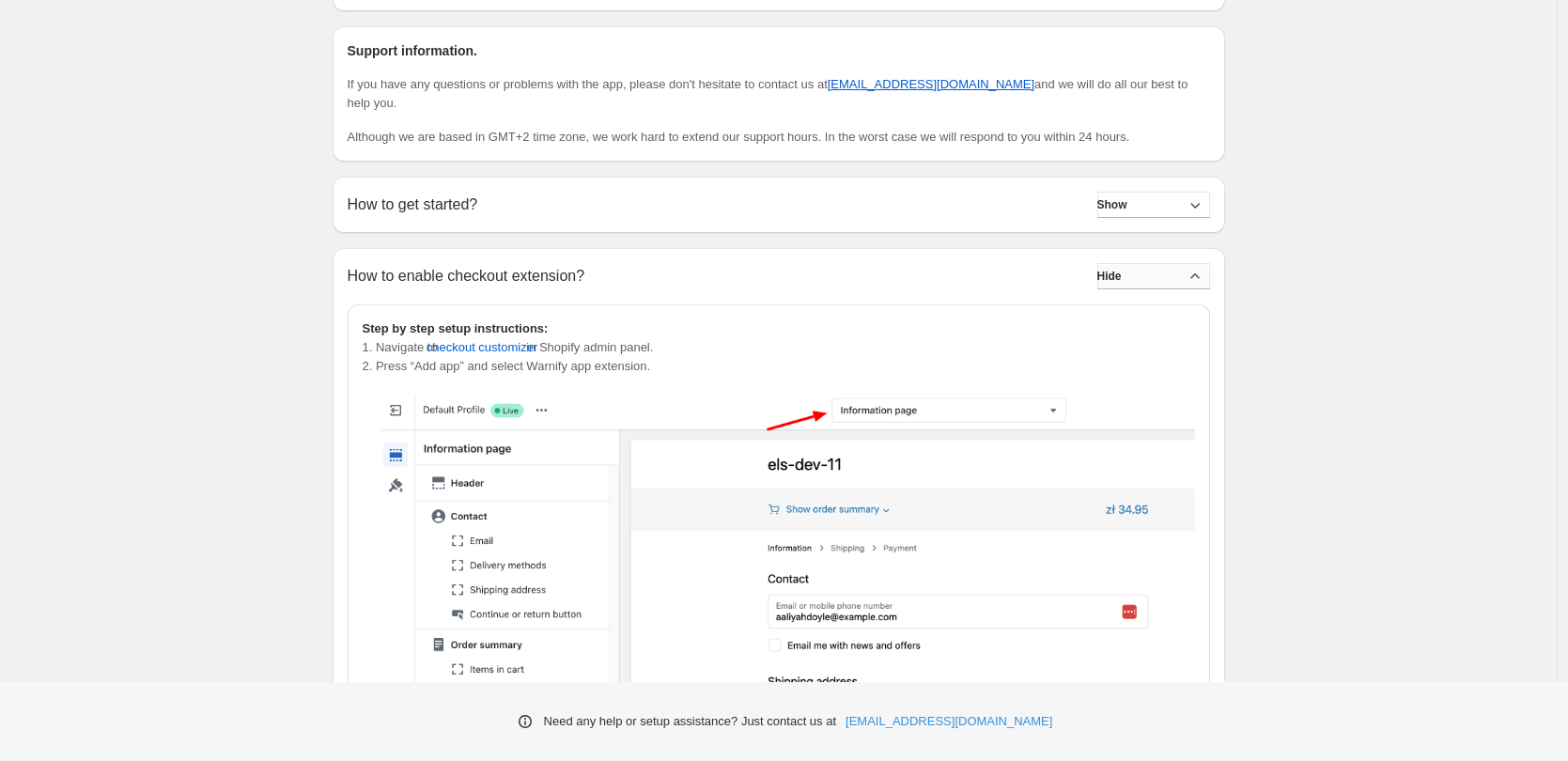
click at [1155, 277] on button "Hide" at bounding box center [1154, 275] width 113 height 26
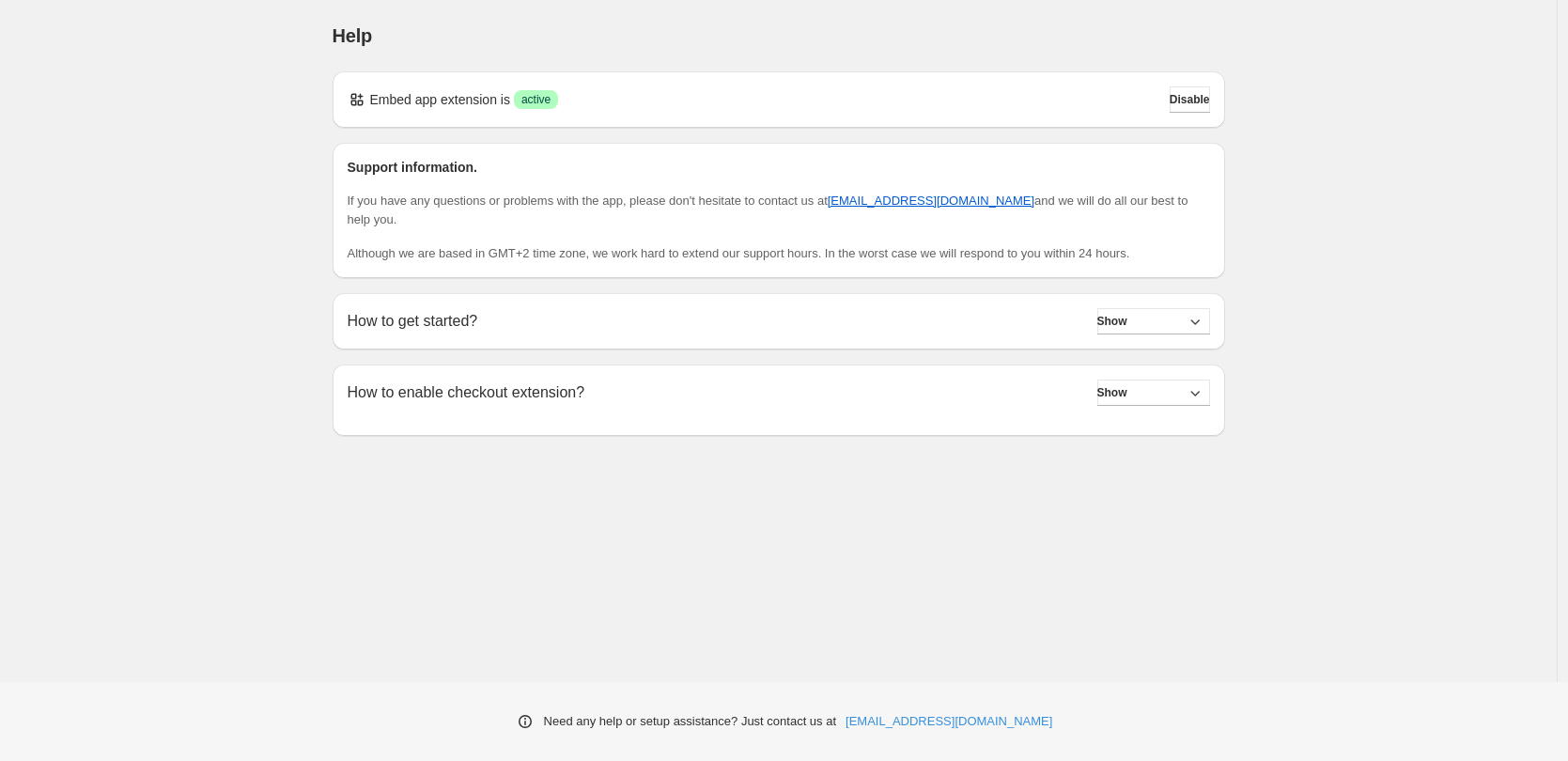
scroll to position [0, 0]
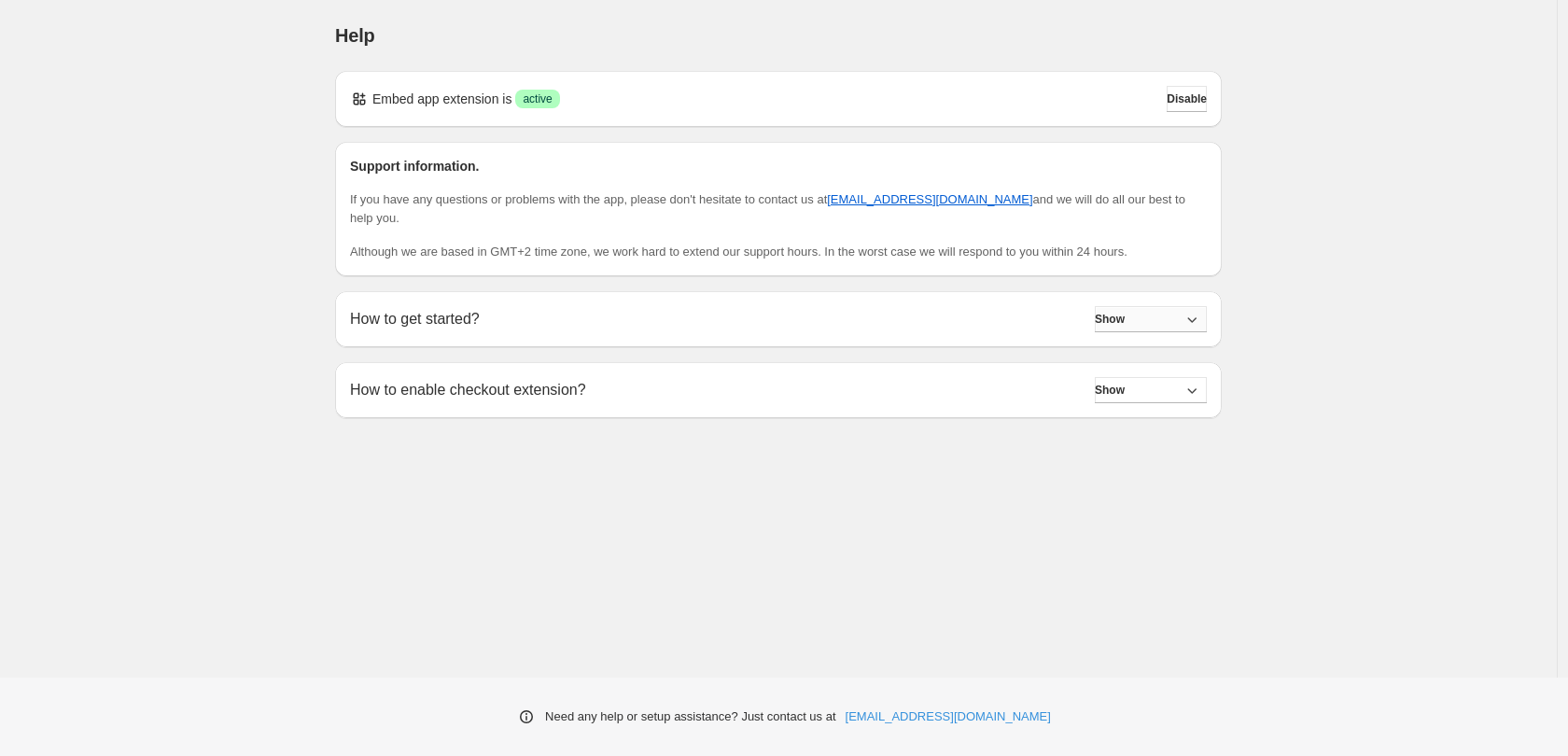
click at [1125, 312] on span "Show" at bounding box center [1109, 319] width 30 height 15
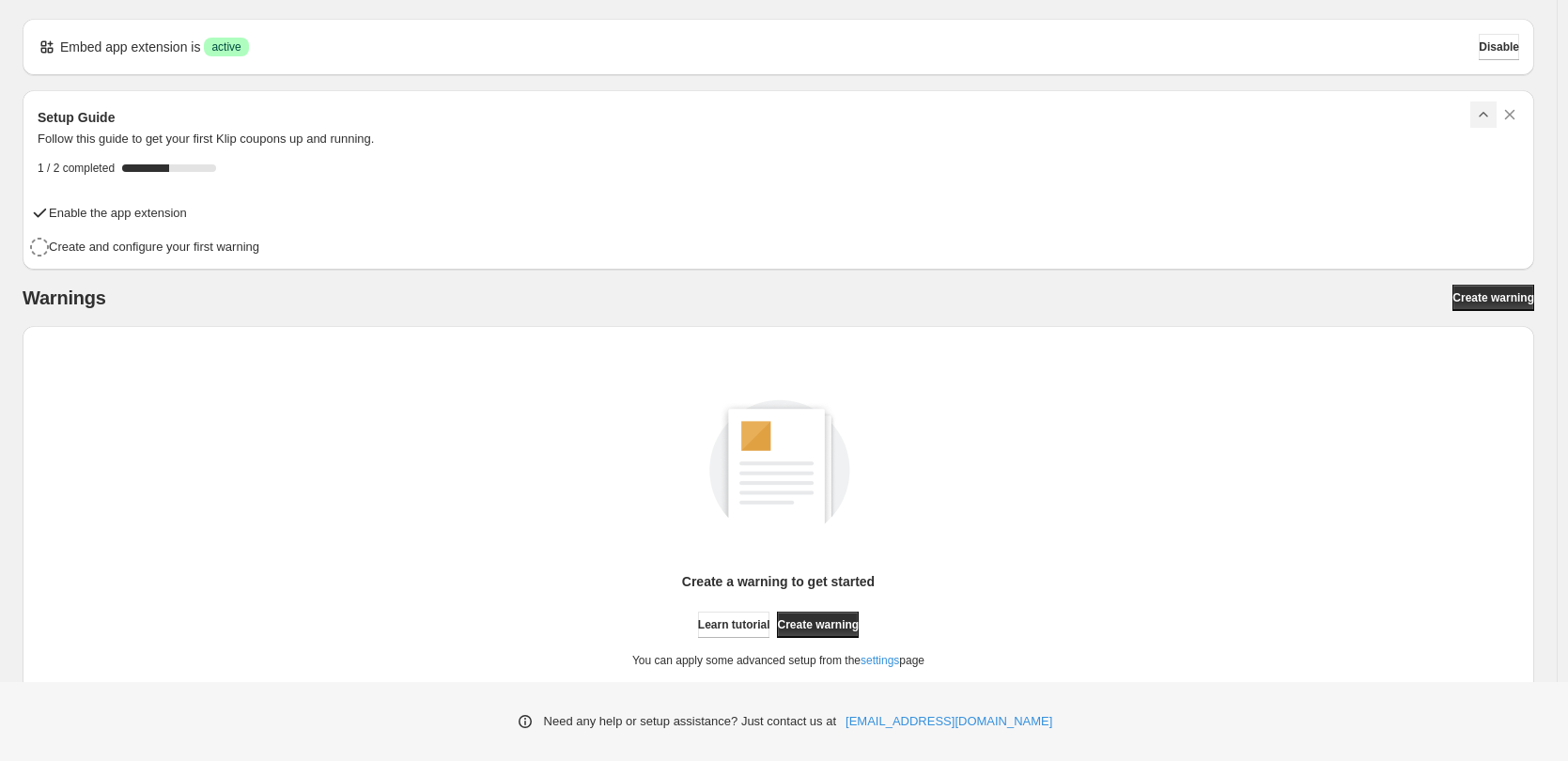
click at [1488, 107] on icon "button" at bounding box center [1483, 114] width 18 height 18
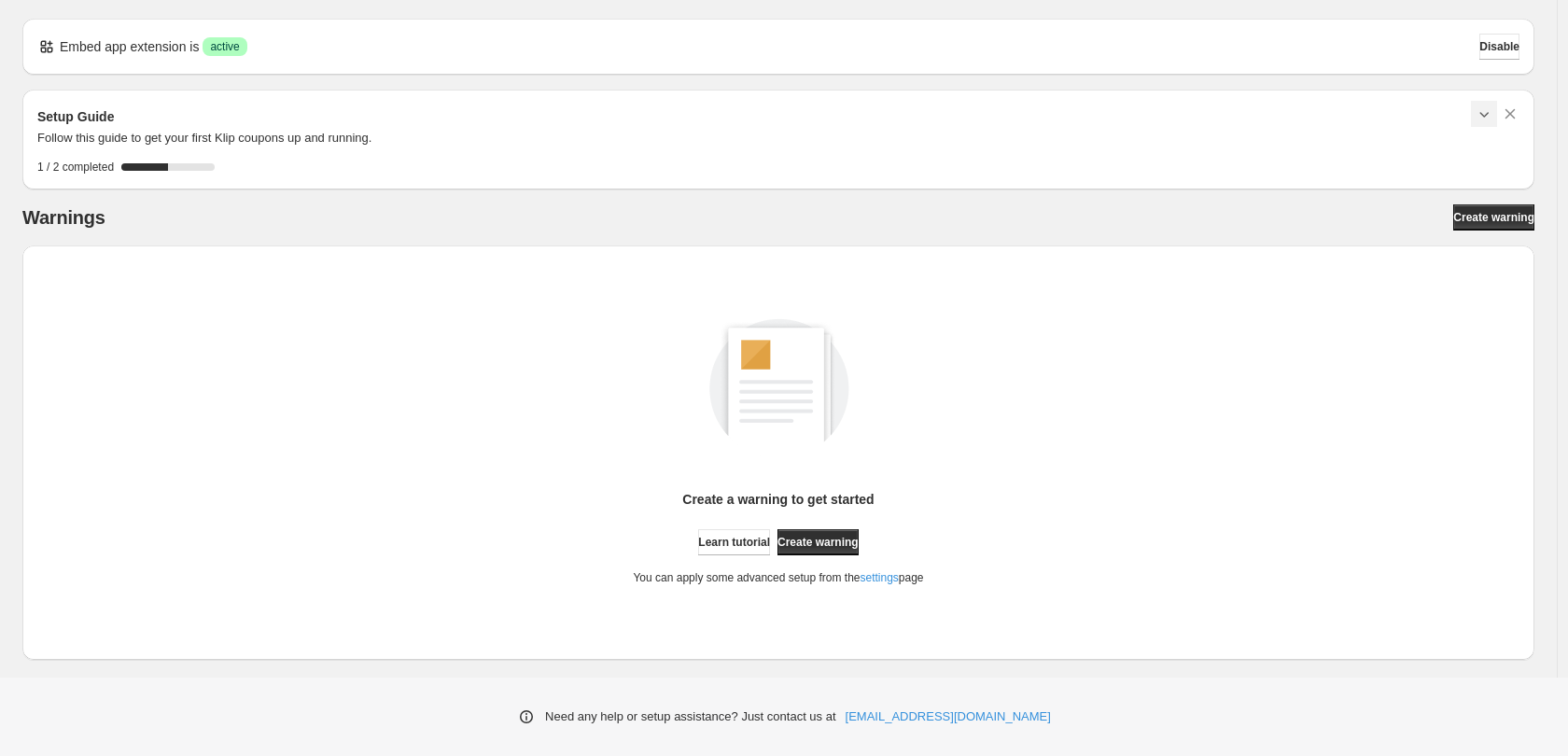
click at [1478, 106] on icon "button" at bounding box center [1484, 113] width 18 height 18
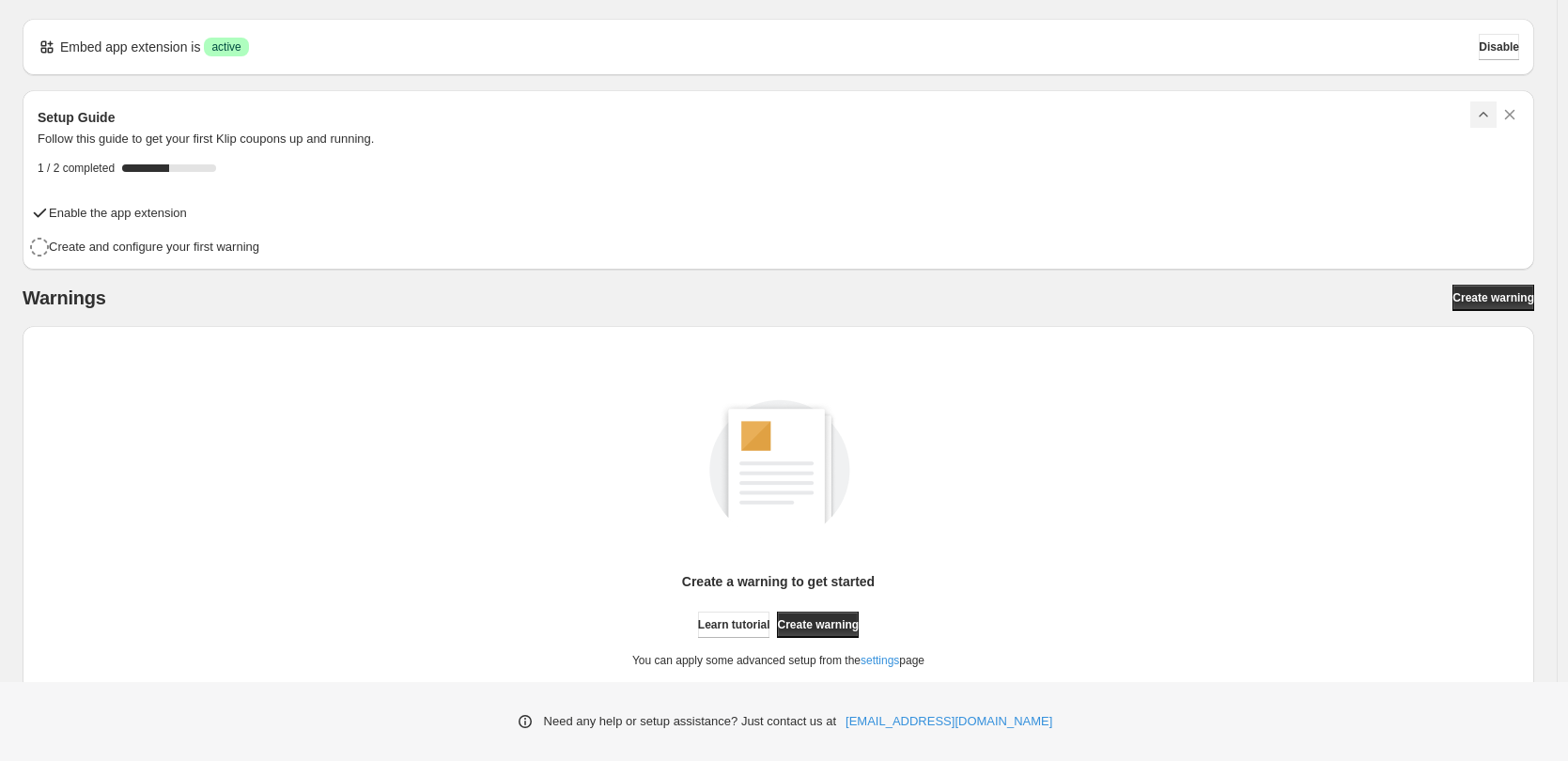
click at [84, 303] on h2 "Warnings" at bounding box center [64, 297] width 84 height 22
click at [196, 296] on div "Warnings Create warning" at bounding box center [778, 297] width 1512 height 26
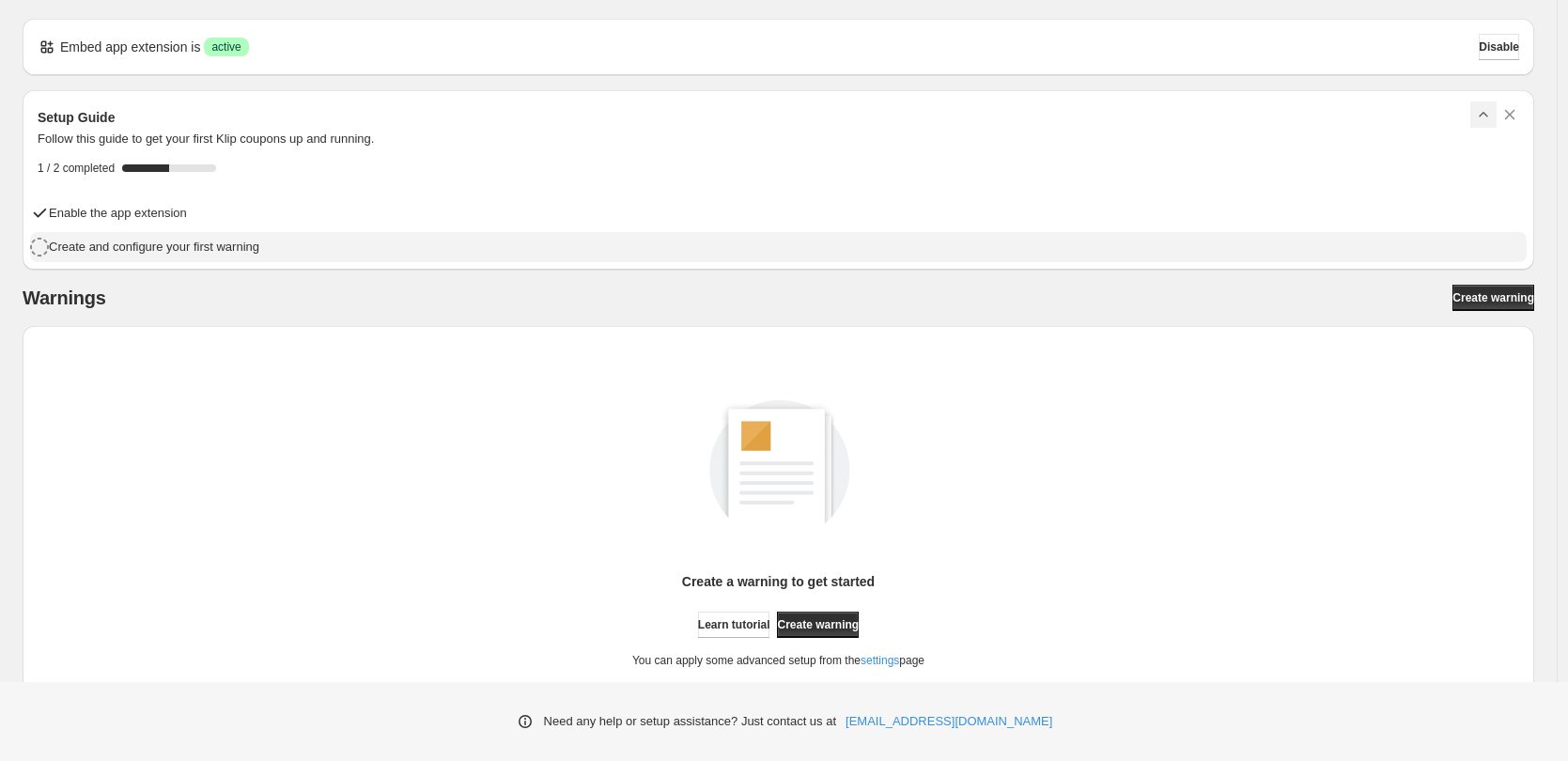
click at [205, 255] on h4 "Create and configure your first warning" at bounding box center [154, 246] width 210 height 18
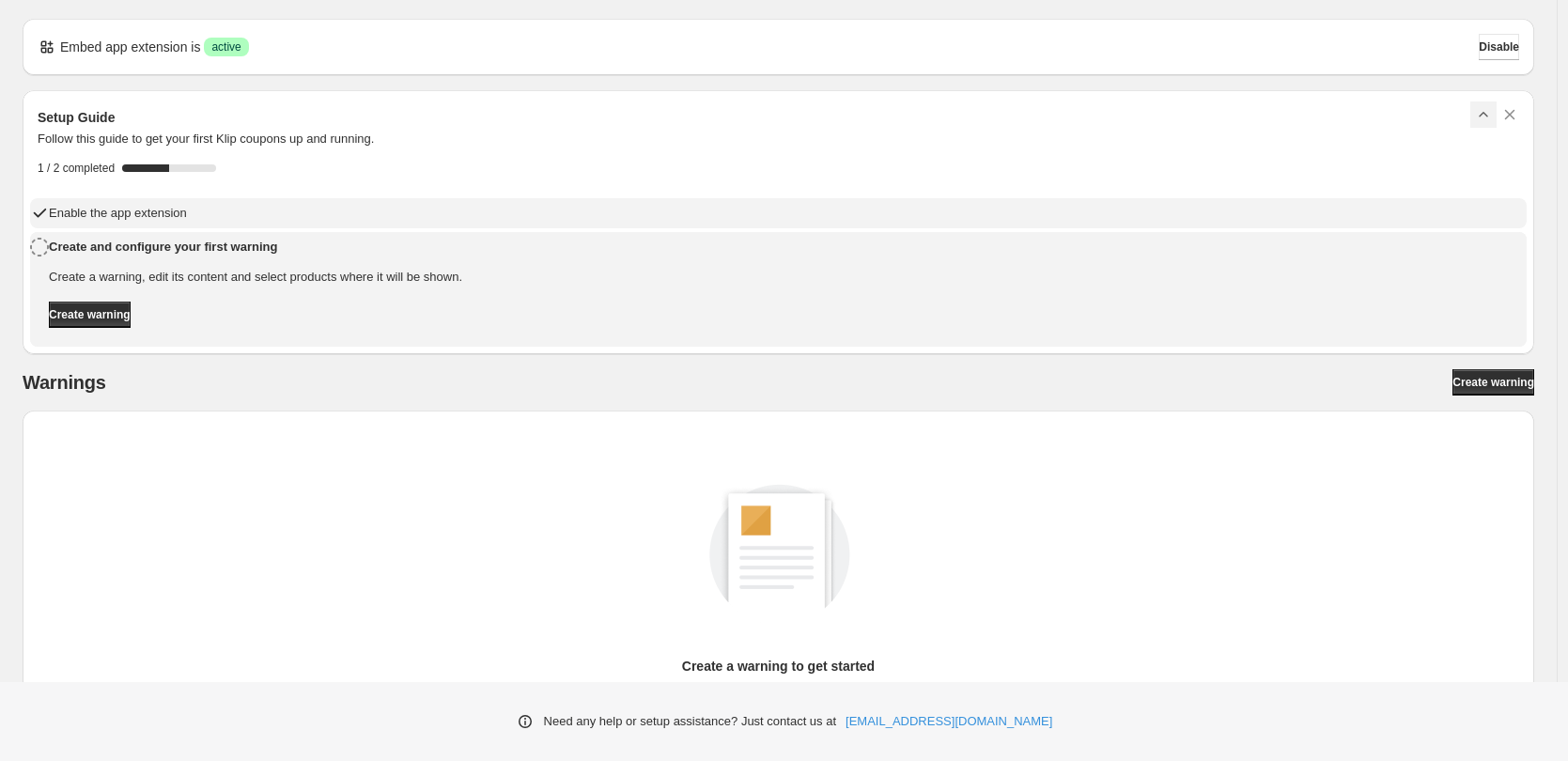
click at [187, 211] on h4 "Enable the app extension" at bounding box center [118, 212] width 138 height 18
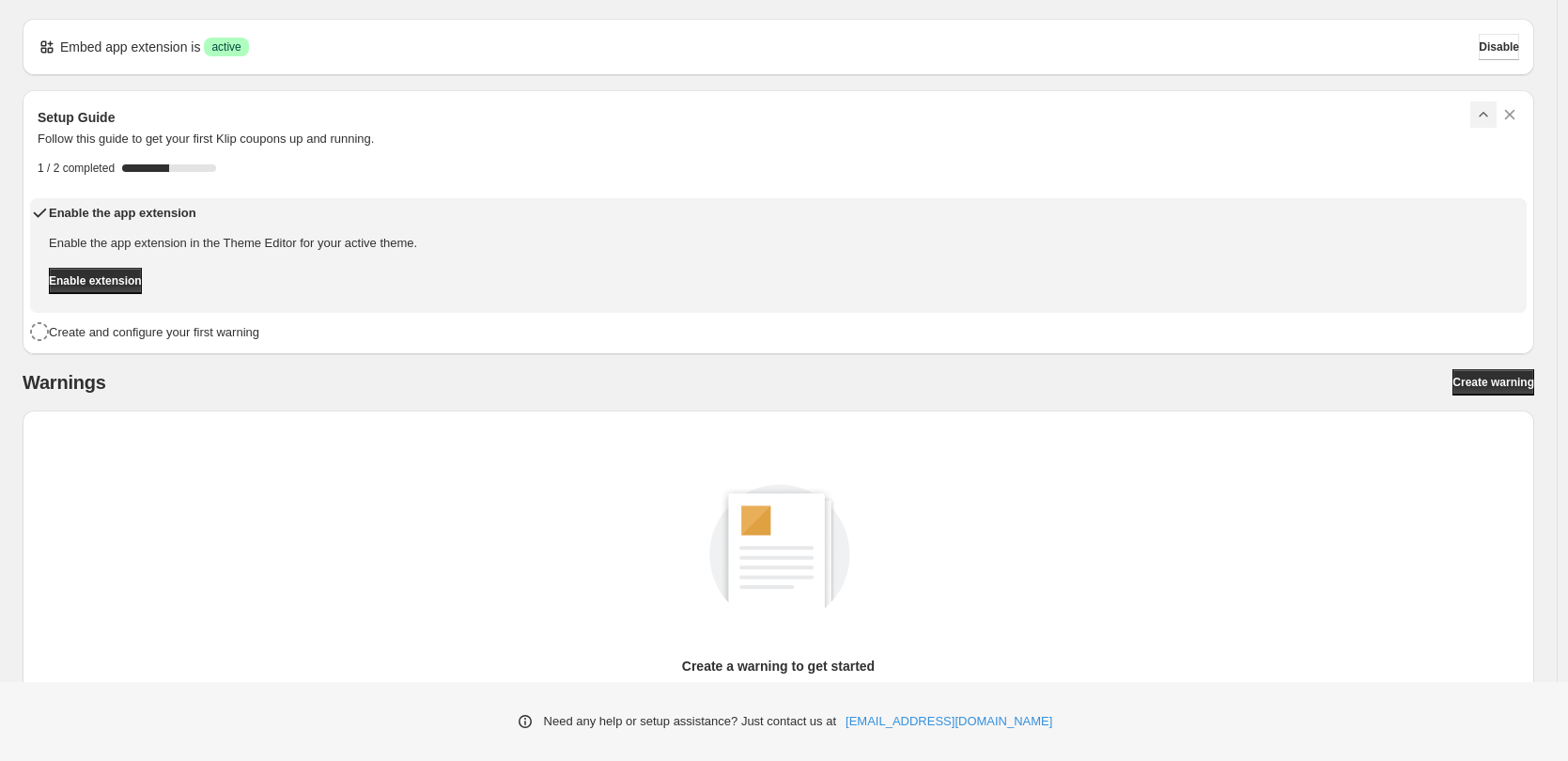
click at [167, 210] on h4 "Enable the app extension" at bounding box center [236, 212] width 374 height 18
click at [208, 216] on h4 "Enable the app extension" at bounding box center [236, 212] width 374 height 18
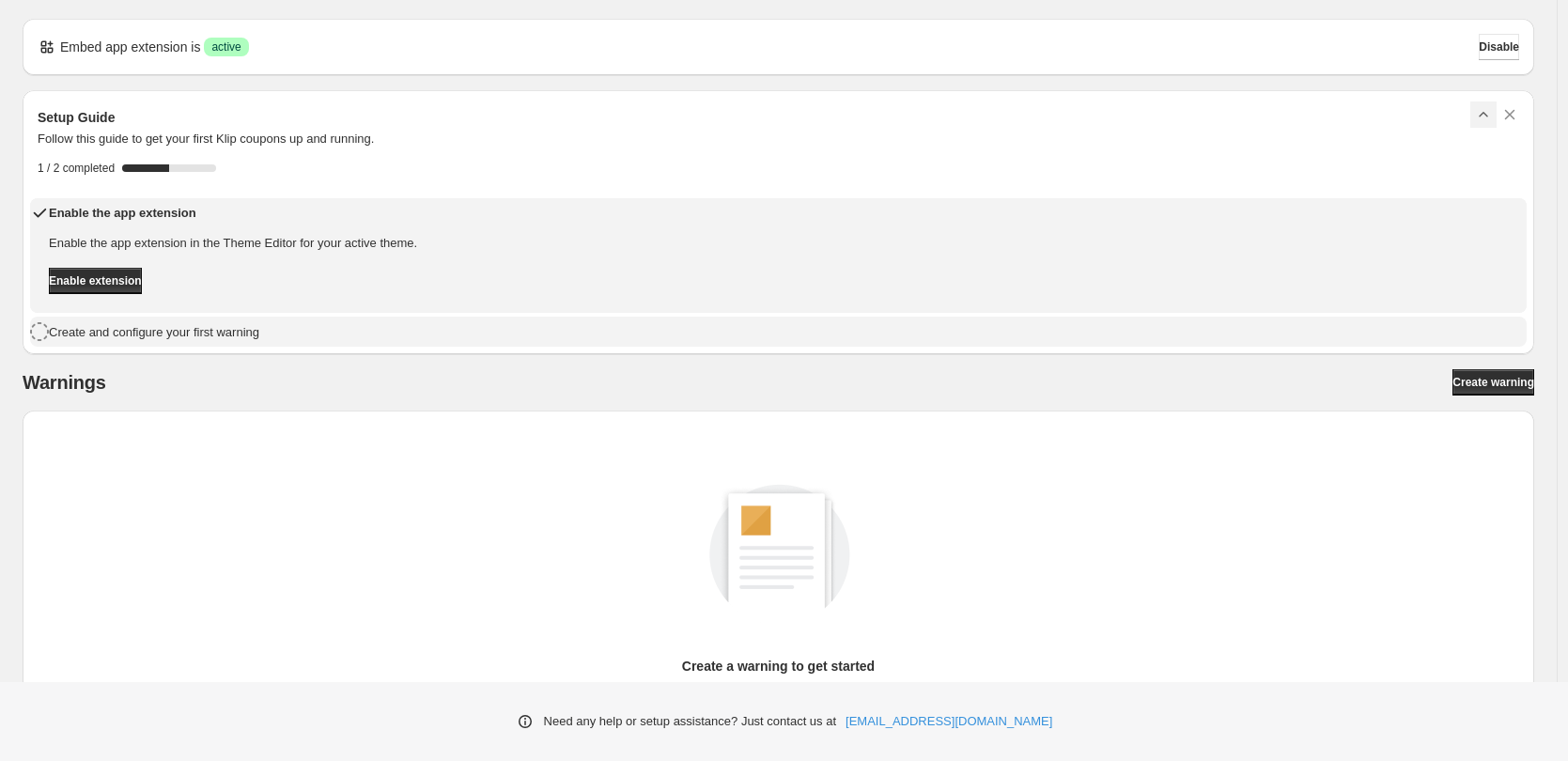
click at [260, 324] on h4 "Create and configure your first warning" at bounding box center [154, 332] width 210 height 18
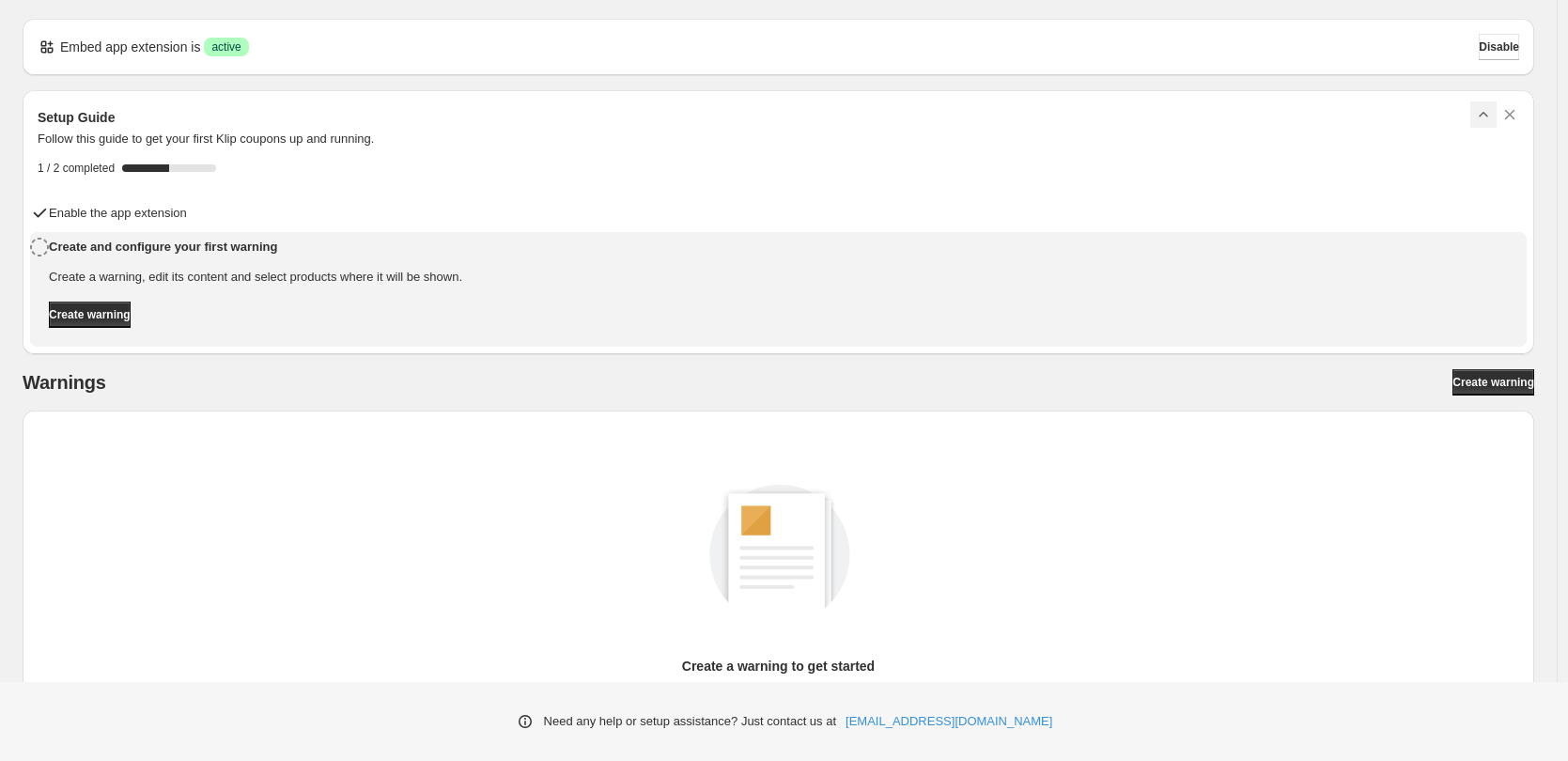
click at [246, 396] on div "Warnings Create warning Create a warning to get started Learn tutorial Create w…" at bounding box center [778, 598] width 1512 height 459
click at [1479, 50] on button "Disable" at bounding box center [1499, 46] width 41 height 26
